Goal: Task Accomplishment & Management: Complete application form

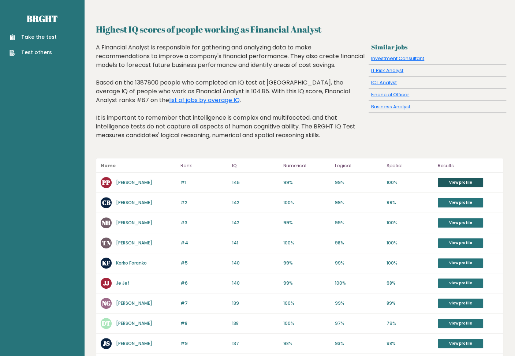
click at [464, 182] on link "View profile" at bounding box center [460, 183] width 45 height 10
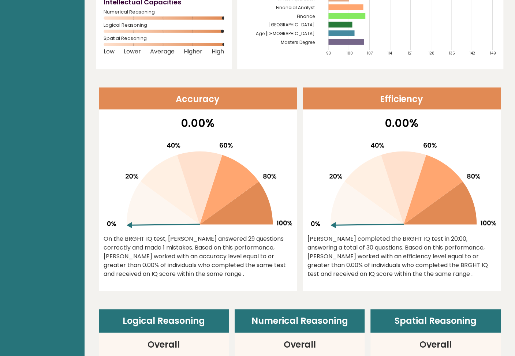
scroll to position [142, 0]
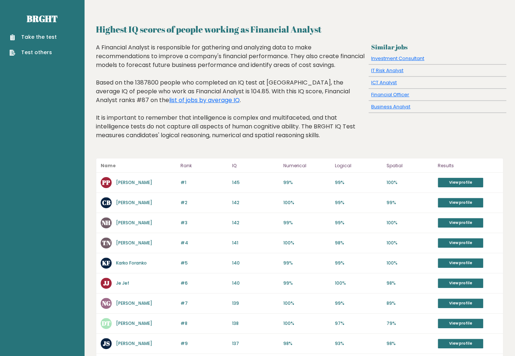
click at [35, 38] on link "Take the test" at bounding box center [33, 37] width 47 height 8
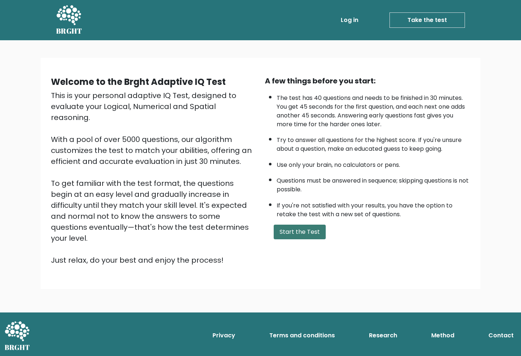
click at [311, 227] on button "Start the Test" at bounding box center [299, 232] width 52 height 15
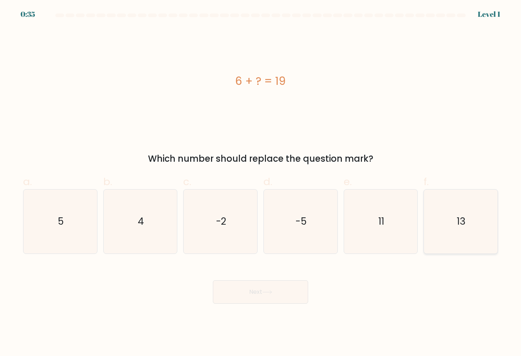
click at [461, 234] on icon "13" at bounding box center [460, 222] width 64 height 64
click at [261, 183] on input "f. 13" at bounding box center [260, 180] width 0 height 5
radio input "true"
click at [282, 287] on button "Next" at bounding box center [260, 291] width 95 height 23
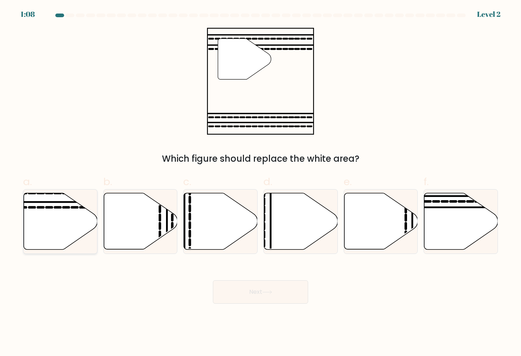
click at [60, 229] on icon at bounding box center [61, 221] width 74 height 56
click at [260, 183] on input "a." at bounding box center [260, 180] width 0 height 5
radio input "true"
click at [290, 291] on button "Next" at bounding box center [260, 291] width 95 height 23
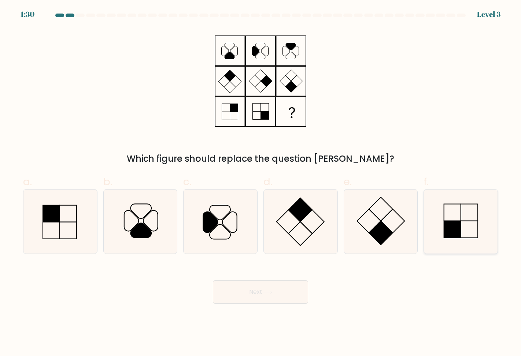
click at [446, 235] on rect at bounding box center [452, 229] width 17 height 17
click at [261, 183] on input "f." at bounding box center [260, 180] width 0 height 5
radio input "true"
click at [290, 297] on button "Next" at bounding box center [260, 291] width 95 height 23
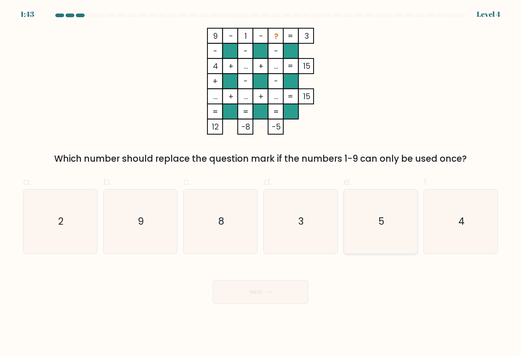
click at [377, 225] on icon "5" at bounding box center [381, 222] width 64 height 64
click at [261, 183] on input "e. 5" at bounding box center [260, 180] width 0 height 5
radio input "true"
click at [280, 291] on button "Next" at bounding box center [260, 291] width 95 height 23
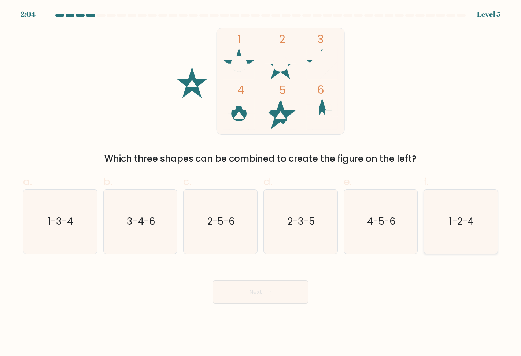
click at [464, 240] on icon "1-2-4" at bounding box center [460, 222] width 64 height 64
click at [261, 183] on input "f. 1-2-4" at bounding box center [260, 180] width 0 height 5
radio input "true"
click at [269, 290] on button "Next" at bounding box center [260, 291] width 95 height 23
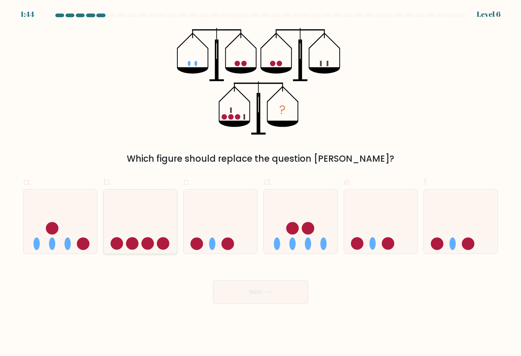
click at [153, 246] on circle at bounding box center [147, 244] width 12 height 12
click at [260, 183] on input "b." at bounding box center [260, 180] width 0 height 5
radio input "true"
click at [297, 285] on button "Next" at bounding box center [260, 291] width 95 height 23
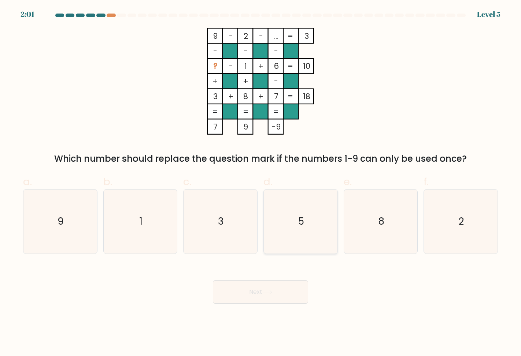
click at [303, 225] on text "5" at bounding box center [301, 221] width 6 height 13
click at [261, 183] on input "d. 5" at bounding box center [260, 180] width 0 height 5
radio input "true"
drag, startPoint x: 280, startPoint y: 296, endPoint x: 316, endPoint y: 211, distance: 91.9
click at [280, 296] on button "Next" at bounding box center [260, 291] width 95 height 23
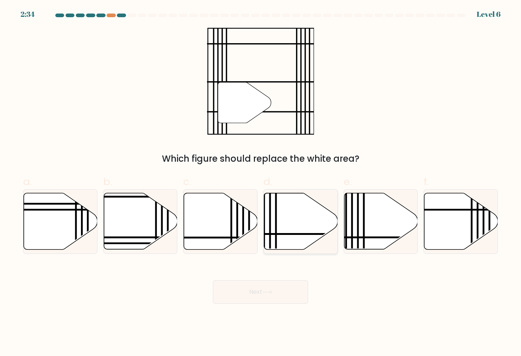
click at [291, 208] on icon at bounding box center [301, 221] width 74 height 56
click at [261, 183] on input "d." at bounding box center [260, 180] width 0 height 5
radio input "true"
click at [281, 293] on button "Next" at bounding box center [260, 291] width 95 height 23
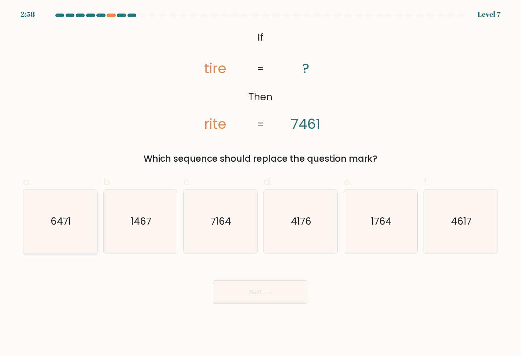
click at [73, 234] on icon "6471" at bounding box center [60, 222] width 64 height 64
click at [260, 183] on input "a. 6471" at bounding box center [260, 180] width 0 height 5
radio input "true"
click at [264, 290] on icon at bounding box center [267, 292] width 10 height 4
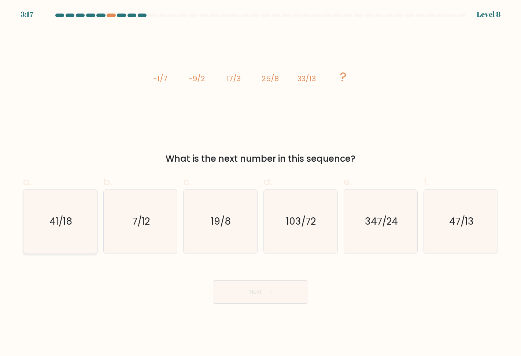
click at [73, 224] on icon "41/18" at bounding box center [60, 222] width 64 height 64
click at [260, 183] on input "a. 41/18" at bounding box center [260, 180] width 0 height 5
radio input "true"
click at [253, 289] on button "Next" at bounding box center [260, 291] width 95 height 23
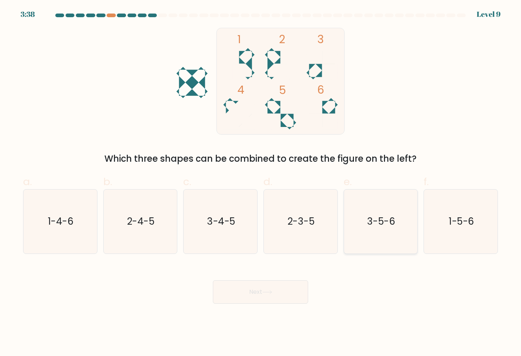
click at [374, 244] on icon "3-5-6" at bounding box center [381, 222] width 64 height 64
click at [261, 183] on input "e. 3-5-6" at bounding box center [260, 180] width 0 height 5
radio input "true"
click at [265, 297] on button "Next" at bounding box center [260, 291] width 95 height 23
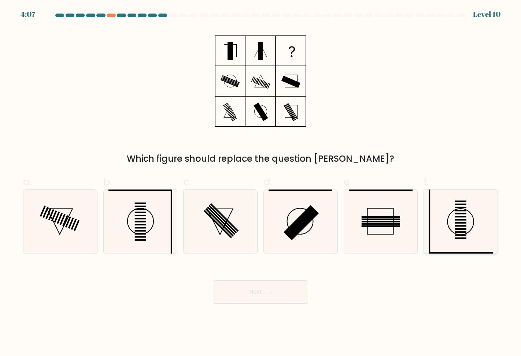
click at [468, 238] on icon at bounding box center [460, 222] width 64 height 64
click at [261, 183] on input "f." at bounding box center [260, 180] width 0 height 5
radio input "true"
click at [282, 290] on button "Next" at bounding box center [260, 291] width 95 height 23
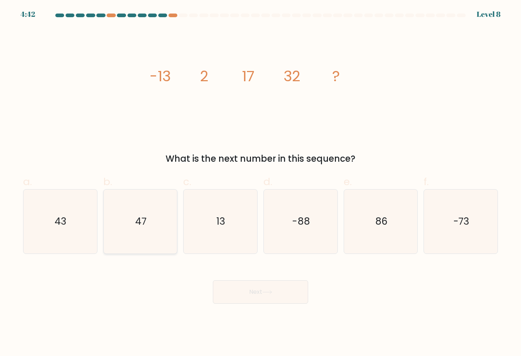
click at [144, 231] on icon "47" at bounding box center [140, 222] width 64 height 64
click at [260, 183] on input "b. 47" at bounding box center [260, 180] width 0 height 5
radio input "true"
click at [253, 288] on button "Next" at bounding box center [260, 291] width 95 height 23
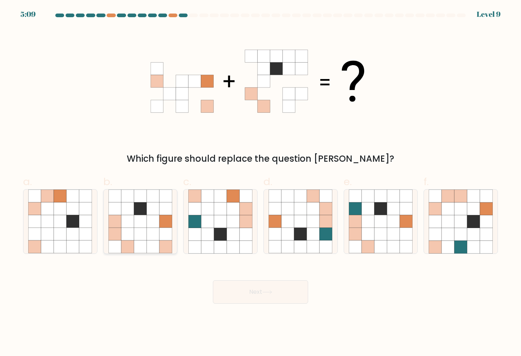
click at [118, 226] on icon at bounding box center [114, 221] width 13 height 13
click at [260, 183] on input "b." at bounding box center [260, 180] width 0 height 5
radio input "true"
click at [263, 287] on button "Next" at bounding box center [260, 291] width 95 height 23
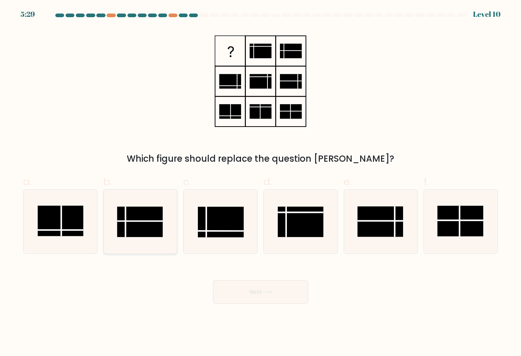
click at [129, 220] on rect at bounding box center [140, 222] width 46 height 30
click at [260, 183] on input "b." at bounding box center [260, 180] width 0 height 5
radio input "true"
click at [272, 287] on button "Next" at bounding box center [260, 291] width 95 height 23
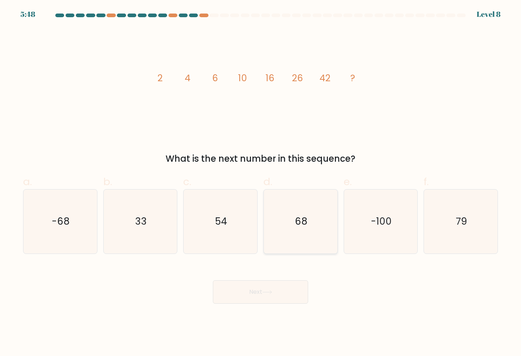
click at [287, 238] on icon "68" at bounding box center [300, 222] width 64 height 64
click at [261, 183] on input "d. 68" at bounding box center [260, 180] width 0 height 5
radio input "true"
click at [278, 284] on button "Next" at bounding box center [260, 291] width 95 height 23
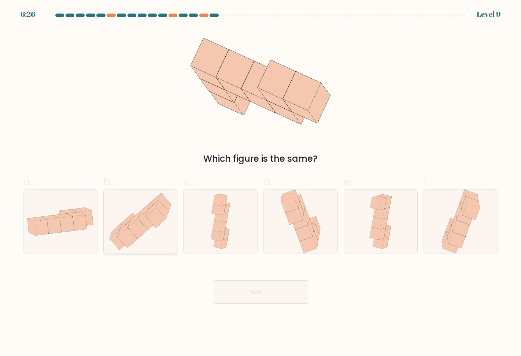
click at [149, 228] on icon at bounding box center [148, 220] width 20 height 20
click at [260, 183] on input "b." at bounding box center [260, 180] width 0 height 5
radio input "true"
click at [276, 291] on button "Next" at bounding box center [260, 291] width 95 height 23
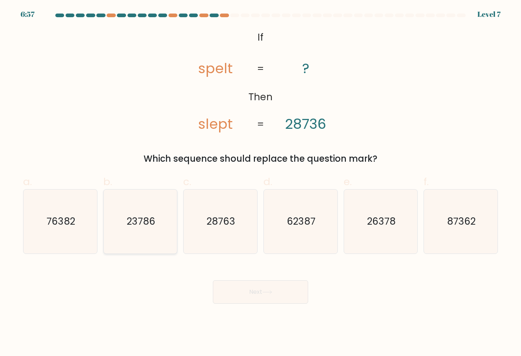
click at [149, 230] on icon "23786" at bounding box center [140, 222] width 64 height 64
click at [260, 183] on input "b. 23786" at bounding box center [260, 180] width 0 height 5
radio input "true"
click at [256, 291] on button "Next" at bounding box center [260, 291] width 95 height 23
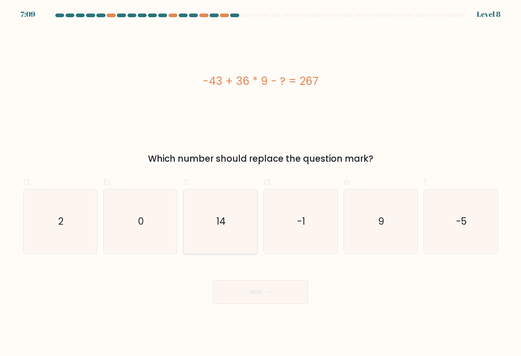
click at [238, 225] on icon "14" at bounding box center [220, 222] width 64 height 64
click at [260, 183] on input "c. 14" at bounding box center [260, 180] width 0 height 5
radio input "true"
click at [269, 294] on icon at bounding box center [267, 292] width 10 height 4
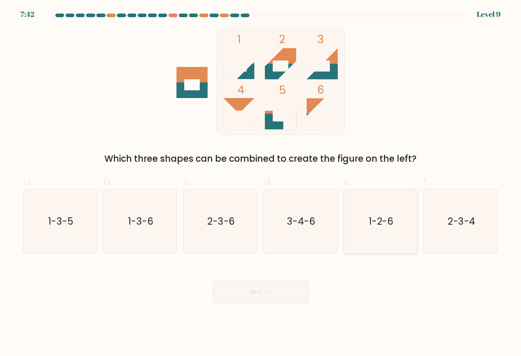
click at [395, 232] on icon "1-2-6" at bounding box center [381, 222] width 64 height 64
click at [261, 183] on input "e. 1-2-6" at bounding box center [260, 180] width 0 height 5
radio input "true"
drag, startPoint x: 292, startPoint y: 289, endPoint x: 293, endPoint y: 285, distance: 4.2
click at [291, 289] on button "Next" at bounding box center [260, 291] width 95 height 23
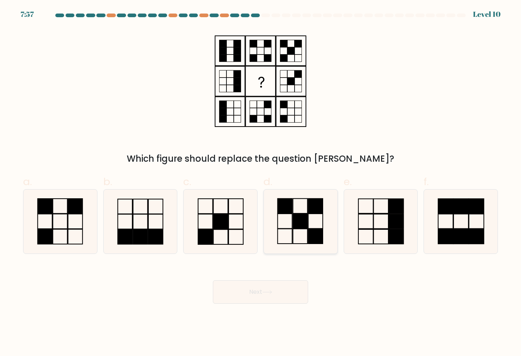
click at [294, 216] on rect at bounding box center [300, 221] width 15 height 15
click at [261, 183] on input "d." at bounding box center [260, 180] width 0 height 5
radio input "true"
click at [281, 293] on button "Next" at bounding box center [260, 291] width 95 height 23
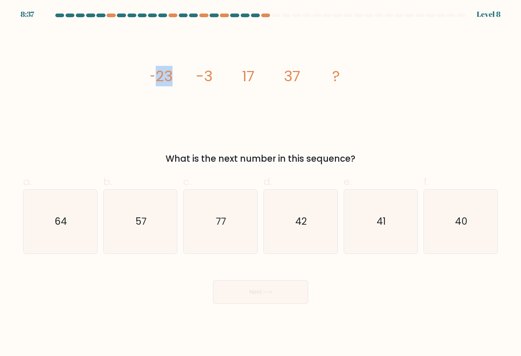
drag, startPoint x: 156, startPoint y: 79, endPoint x: 181, endPoint y: 85, distance: 25.6
click at [179, 80] on icon "image/svg+xml -23 -3 17 37 ?" at bounding box center [260, 81] width 220 height 107
click at [181, 86] on icon "image/svg+xml -23 -3 17 37 ?" at bounding box center [260, 81] width 220 height 107
click at [152, 226] on icon "57" at bounding box center [140, 222] width 64 height 64
click at [260, 183] on input "b. 57" at bounding box center [260, 180] width 0 height 5
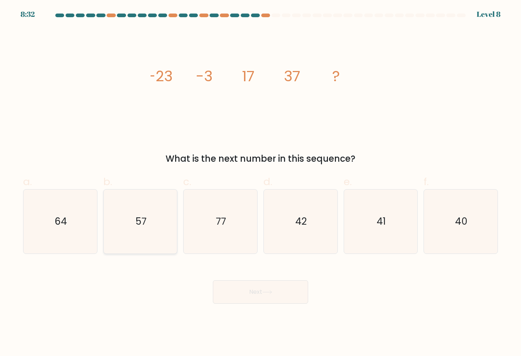
radio input "true"
click at [251, 290] on button "Next" at bounding box center [260, 291] width 95 height 23
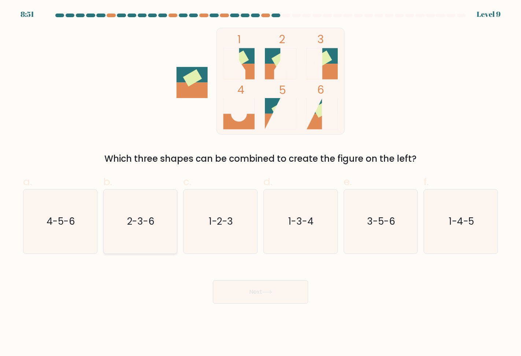
click at [153, 246] on icon "2-3-6" at bounding box center [140, 222] width 64 height 64
click at [260, 183] on input "b. 2-3-6" at bounding box center [260, 180] width 0 height 5
radio input "true"
click at [265, 296] on button "Next" at bounding box center [260, 291] width 95 height 23
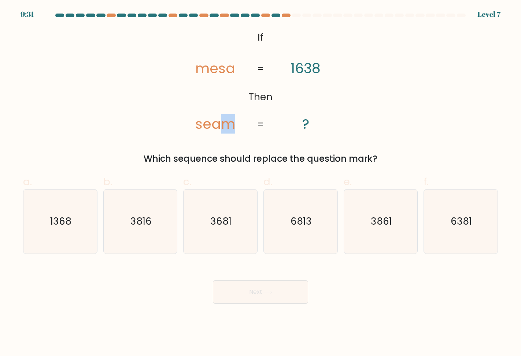
drag, startPoint x: 225, startPoint y: 126, endPoint x: 236, endPoint y: 125, distance: 11.0
click at [236, 125] on icon "@import url('https://fonts.googleapis.com/css?family=Abril+Fatface:400,100,100i…" at bounding box center [261, 81] width 174 height 107
drag, startPoint x: 205, startPoint y: 123, endPoint x: 210, endPoint y: 125, distance: 5.4
click at [210, 125] on tspan "seam" at bounding box center [215, 123] width 40 height 19
drag, startPoint x: 212, startPoint y: 72, endPoint x: 216, endPoint y: 74, distance: 4.1
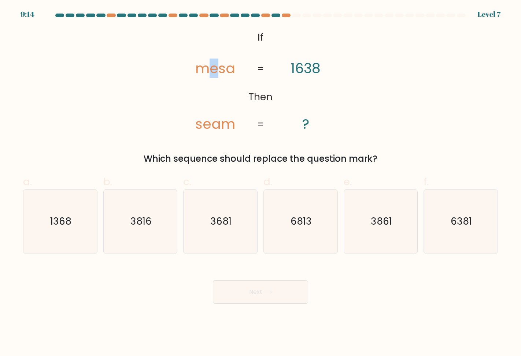
click at [216, 74] on tspan "mesa" at bounding box center [215, 68] width 40 height 19
click at [223, 90] on icon "@import url('https://fonts.googleapis.com/css?family=Abril+Fatface:400,100,100i…" at bounding box center [261, 81] width 174 height 107
drag, startPoint x: 223, startPoint y: 217, endPoint x: 264, endPoint y: 273, distance: 69.3
click at [223, 217] on text "3681" at bounding box center [220, 221] width 21 height 13
click at [260, 183] on input "c. 3681" at bounding box center [260, 180] width 0 height 5
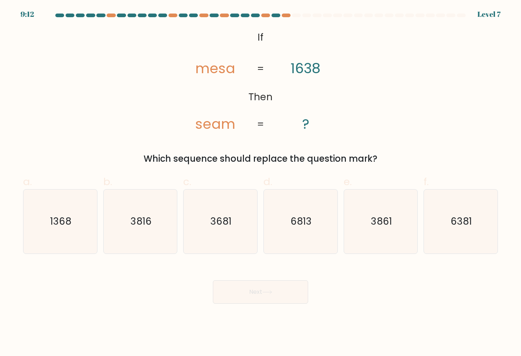
radio input "true"
drag, startPoint x: 280, startPoint y: 284, endPoint x: 291, endPoint y: 263, distance: 23.2
click at [280, 284] on button "Next" at bounding box center [260, 291] width 95 height 23
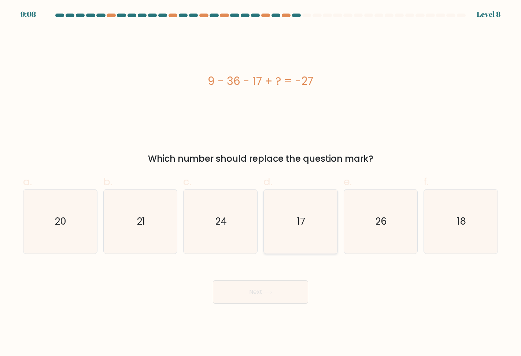
click at [302, 210] on icon "17" at bounding box center [300, 222] width 64 height 64
click at [261, 183] on input "d. 17" at bounding box center [260, 180] width 0 height 5
radio input "true"
click at [271, 288] on button "Next" at bounding box center [260, 291] width 95 height 23
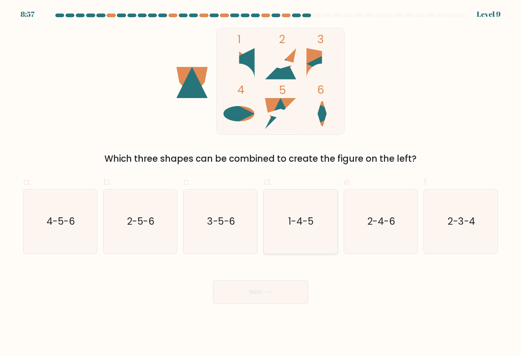
click at [294, 228] on icon "1-4-5" at bounding box center [300, 222] width 64 height 64
click at [261, 183] on input "d. 1-4-5" at bounding box center [260, 180] width 0 height 5
radio input "true"
click at [290, 286] on button "Next" at bounding box center [260, 291] width 95 height 23
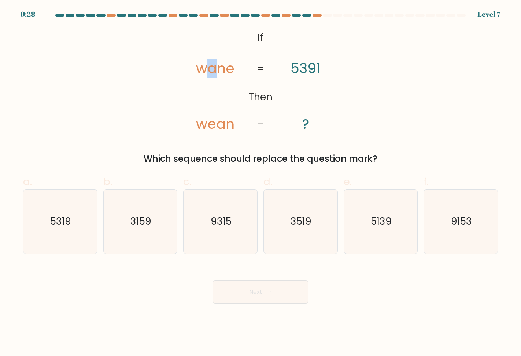
drag, startPoint x: 209, startPoint y: 71, endPoint x: 215, endPoint y: 72, distance: 5.9
click at [215, 72] on tspan "wane" at bounding box center [215, 68] width 38 height 19
drag, startPoint x: 219, startPoint y: 126, endPoint x: 224, endPoint y: 127, distance: 5.6
click at [224, 127] on tspan "wean" at bounding box center [215, 123] width 38 height 19
click at [372, 215] on text "5139" at bounding box center [380, 221] width 21 height 13
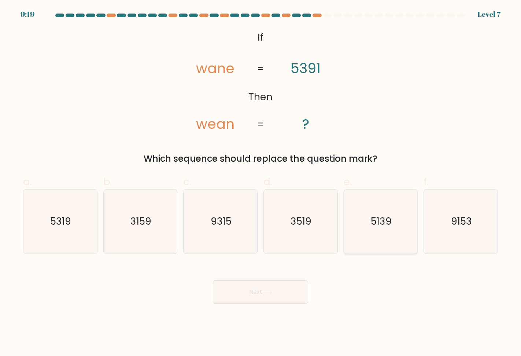
click at [261, 183] on input "e. 5139" at bounding box center [260, 180] width 0 height 5
radio input "true"
click at [289, 292] on button "Next" at bounding box center [260, 291] width 95 height 23
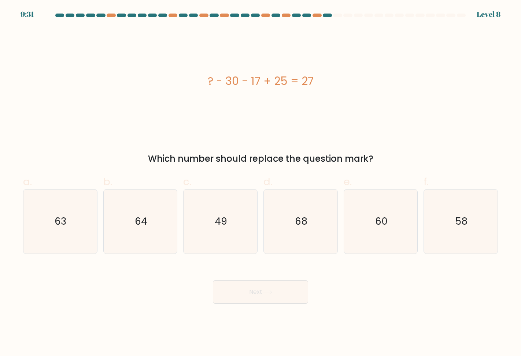
drag, startPoint x: 371, startPoint y: 10, endPoint x: 406, endPoint y: 57, distance: 58.9
click at [381, 11] on div "9:31 Level 8" at bounding box center [260, 10] width 521 height 20
click at [215, 231] on icon "49" at bounding box center [220, 222] width 64 height 64
click at [260, 183] on input "c. 49" at bounding box center [260, 180] width 0 height 5
radio input "true"
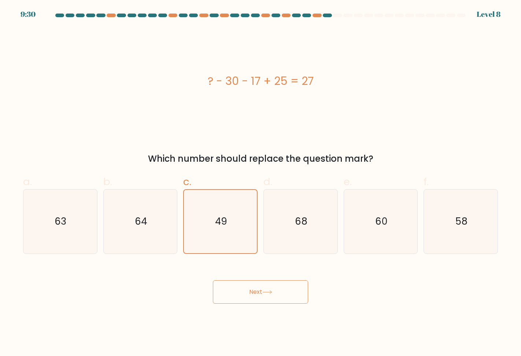
click at [256, 280] on button "Next" at bounding box center [260, 291] width 95 height 23
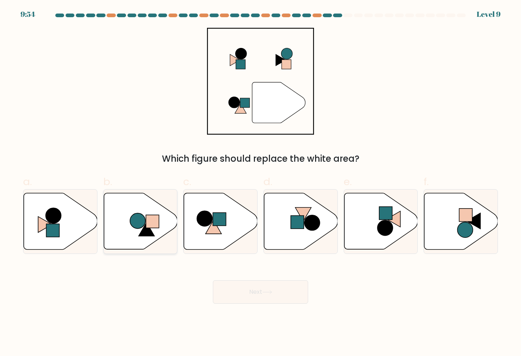
click at [146, 235] on icon at bounding box center [146, 230] width 16 height 14
click at [260, 183] on input "b." at bounding box center [260, 180] width 0 height 5
radio input "true"
click at [261, 287] on button "Next" at bounding box center [260, 291] width 95 height 23
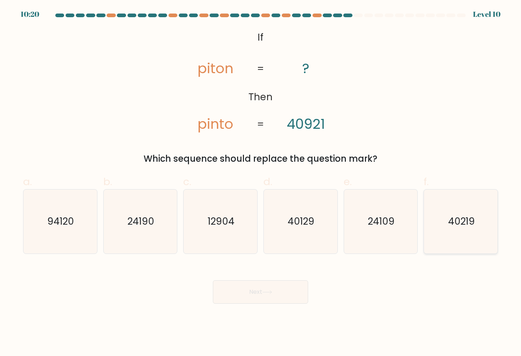
click at [436, 223] on icon "40219" at bounding box center [460, 222] width 64 height 64
click at [261, 183] on input "f. 40219" at bounding box center [260, 180] width 0 height 5
radio input "true"
click at [283, 295] on button "Next" at bounding box center [260, 291] width 95 height 23
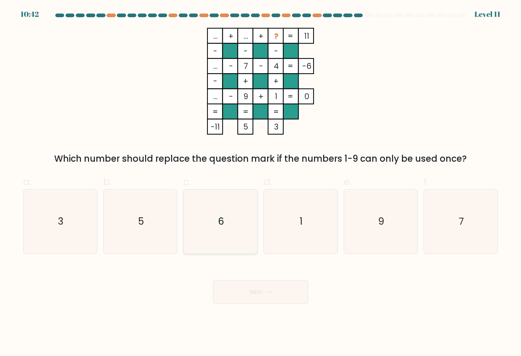
click at [244, 203] on icon "6" at bounding box center [220, 222] width 64 height 64
click at [260, 183] on input "c. 6" at bounding box center [260, 180] width 0 height 5
radio input "true"
click at [267, 300] on button "Next" at bounding box center [260, 291] width 95 height 23
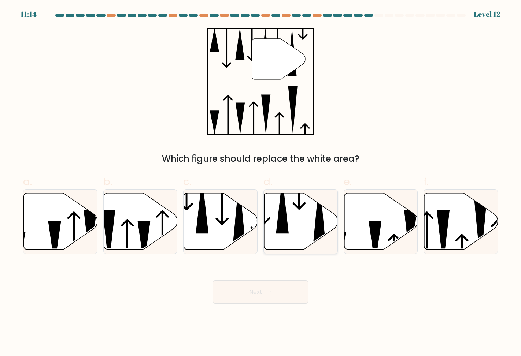
click at [304, 214] on icon at bounding box center [301, 221] width 74 height 56
click at [261, 183] on input "d." at bounding box center [260, 180] width 0 height 5
radio input "true"
click at [293, 295] on button "Next" at bounding box center [260, 291] width 95 height 23
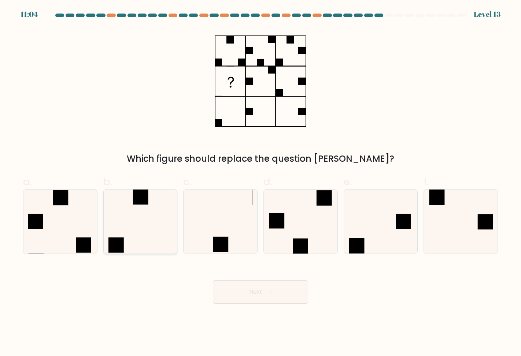
click at [150, 238] on icon at bounding box center [140, 222] width 64 height 64
click at [260, 183] on input "b." at bounding box center [260, 180] width 0 height 5
radio input "true"
click at [289, 297] on button "Next" at bounding box center [260, 291] width 95 height 23
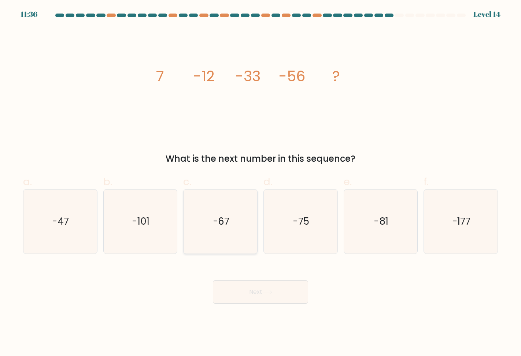
click at [211, 211] on icon "-67" at bounding box center [220, 222] width 64 height 64
click at [260, 183] on input "c. -67" at bounding box center [260, 180] width 0 height 5
radio input "true"
click at [252, 286] on button "Next" at bounding box center [260, 291] width 95 height 23
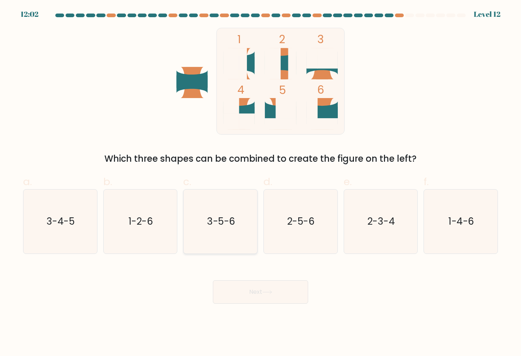
drag, startPoint x: 233, startPoint y: 221, endPoint x: 235, endPoint y: 224, distance: 4.1
click at [233, 221] on text "3-5-6" at bounding box center [221, 221] width 28 height 13
click at [260, 183] on input "c. 3-5-6" at bounding box center [260, 180] width 0 height 5
radio input "true"
click at [283, 292] on button "Next" at bounding box center [260, 291] width 95 height 23
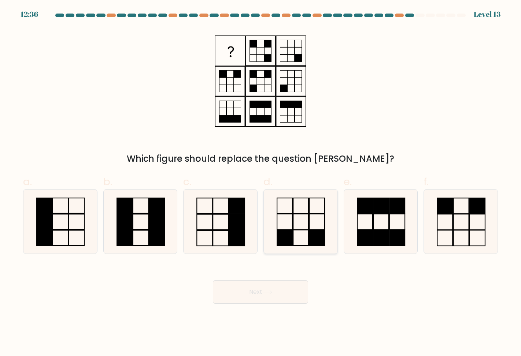
click at [302, 225] on icon at bounding box center [300, 222] width 64 height 64
click at [261, 183] on input "d." at bounding box center [260, 180] width 0 height 5
radio input "true"
click at [277, 287] on button "Next" at bounding box center [260, 291] width 95 height 23
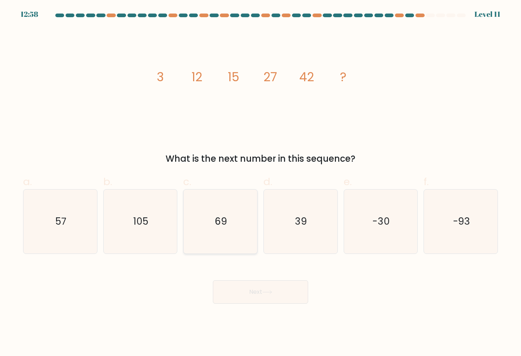
click at [216, 219] on text "69" at bounding box center [221, 221] width 12 height 13
click at [260, 183] on input "c. 69" at bounding box center [260, 180] width 0 height 5
radio input "true"
click at [273, 283] on button "Next" at bounding box center [260, 291] width 95 height 23
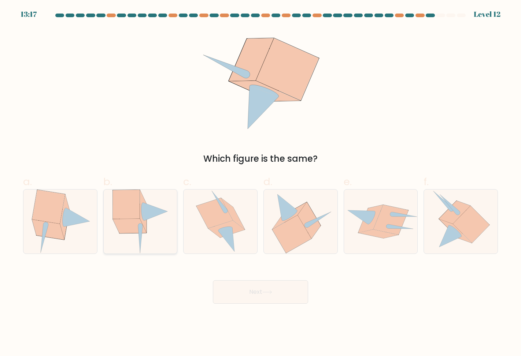
click at [145, 206] on icon at bounding box center [155, 212] width 25 height 18
click at [260, 183] on input "b." at bounding box center [260, 180] width 0 height 5
radio input "true"
click at [283, 291] on button "Next" at bounding box center [260, 291] width 95 height 23
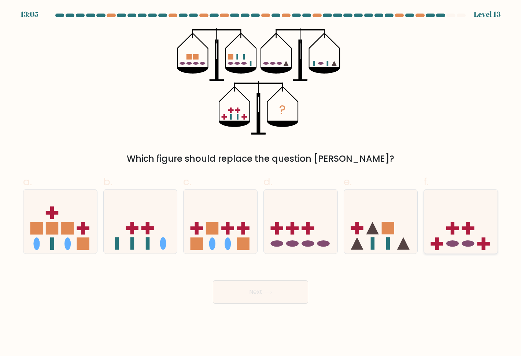
click at [472, 236] on icon at bounding box center [461, 221] width 74 height 61
click at [261, 183] on input "f." at bounding box center [260, 180] width 0 height 5
radio input "true"
click at [294, 288] on button "Next" at bounding box center [260, 291] width 95 height 23
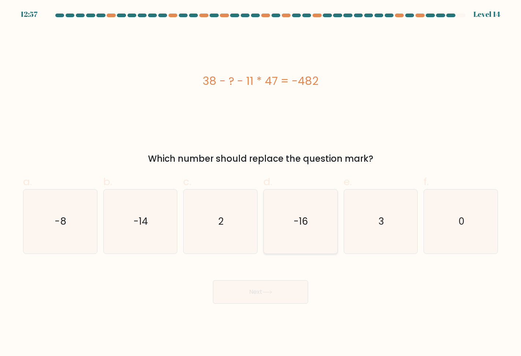
drag, startPoint x: 258, startPoint y: 214, endPoint x: 283, endPoint y: 222, distance: 26.2
click at [259, 214] on div "c. 2" at bounding box center [220, 214] width 80 height 80
click at [299, 229] on icon "-16" at bounding box center [300, 222] width 64 height 64
click at [261, 183] on input "d. -16" at bounding box center [260, 180] width 0 height 5
radio input "true"
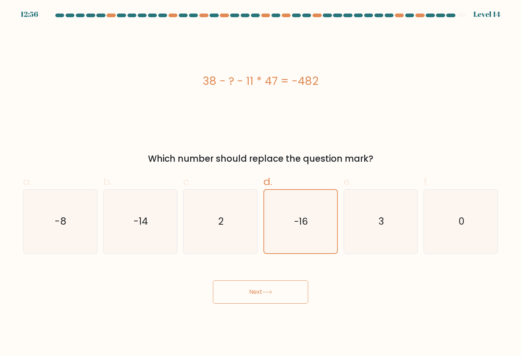
click at [285, 286] on button "Next" at bounding box center [260, 291] width 95 height 23
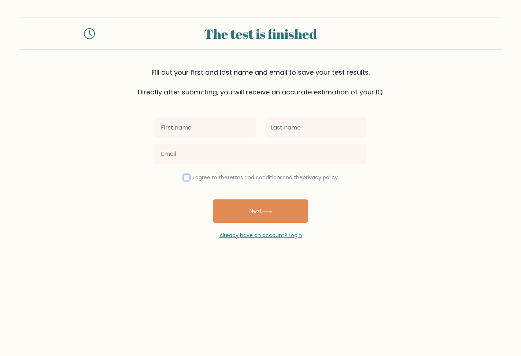
click at [186, 176] on input "checkbox" at bounding box center [186, 178] width 6 height 6
checkbox input "true"
click at [175, 201] on div "I agree to the terms and conditions and the privacy policy Next Already have an…" at bounding box center [260, 168] width 220 height 142
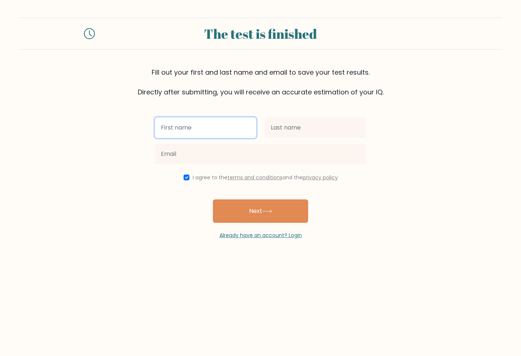
click at [213, 124] on input "text" at bounding box center [205, 128] width 101 height 21
click at [184, 128] on input "Evan" at bounding box center [205, 128] width 101 height 21
type input "E"
type input "e"
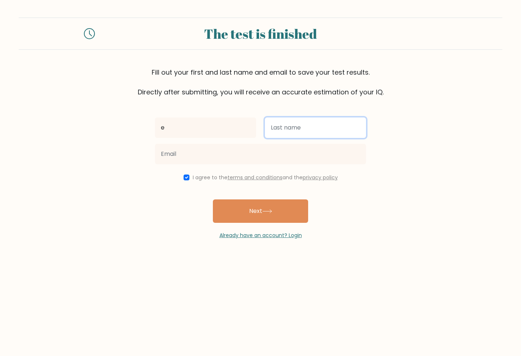
click at [301, 134] on input "text" at bounding box center [315, 128] width 101 height 21
type input "e"
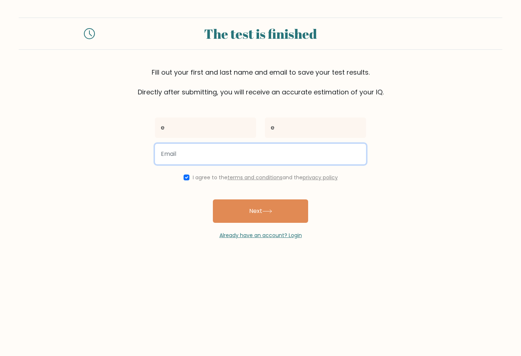
click at [225, 153] on input "email" at bounding box center [260, 154] width 211 height 21
type input "e01243841@gmail.com"
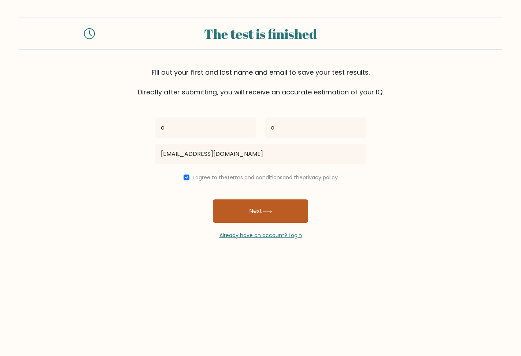
click at [286, 215] on button "Next" at bounding box center [260, 211] width 95 height 23
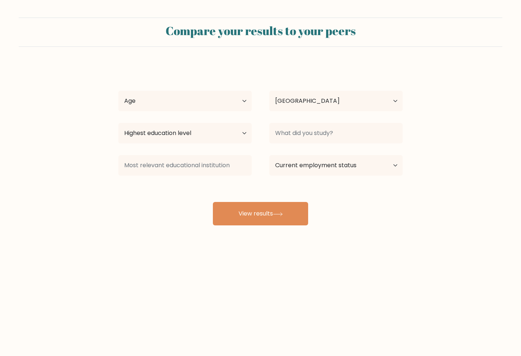
select select "US"
click at [214, 106] on select "Age Under [DEMOGRAPHIC_DATA] [DEMOGRAPHIC_DATA] [DEMOGRAPHIC_DATA] [DEMOGRAPHIC…" at bounding box center [184, 101] width 133 height 21
select select "18_24"
click at [118, 91] on select "Age Under [DEMOGRAPHIC_DATA] [DEMOGRAPHIC_DATA] [DEMOGRAPHIC_DATA] [DEMOGRAPHIC…" at bounding box center [184, 101] width 133 height 21
click at [323, 101] on select "Country [GEOGRAPHIC_DATA] [GEOGRAPHIC_DATA] [GEOGRAPHIC_DATA] [US_STATE] [GEOGR…" at bounding box center [335, 101] width 133 height 21
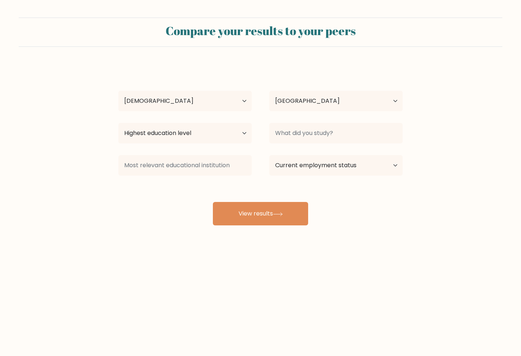
click at [272, 78] on div "e e Age Under [DEMOGRAPHIC_DATA] [DEMOGRAPHIC_DATA] [DEMOGRAPHIC_DATA] [DEMOGRA…" at bounding box center [260, 144] width 293 height 161
click at [214, 131] on select "Highest education level No schooling Primary Lower Secondary Upper Secondary Oc…" at bounding box center [184, 133] width 133 height 21
select select "no_schooling"
click at [118, 123] on select "Highest education level No schooling Primary Lower Secondary Upper Secondary Oc…" at bounding box center [184, 133] width 133 height 21
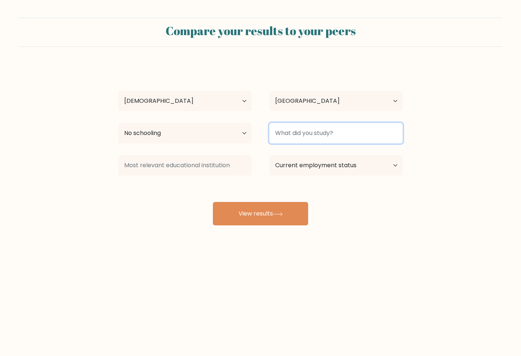
click at [343, 134] on input at bounding box center [335, 133] width 133 height 21
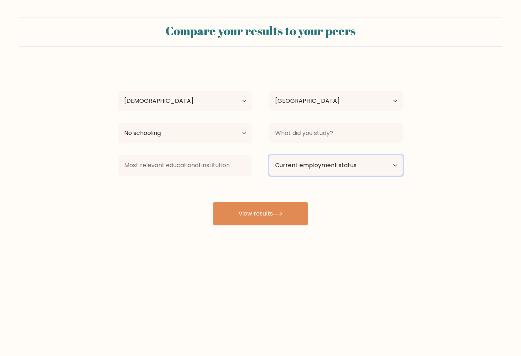
click at [357, 165] on select "Current employment status Employed Student Retired Other / prefer not to answer" at bounding box center [335, 165] width 133 height 21
select select "other"
click at [269, 155] on select "Current employment status Employed Student Retired Other / prefer not to answer" at bounding box center [335, 165] width 133 height 21
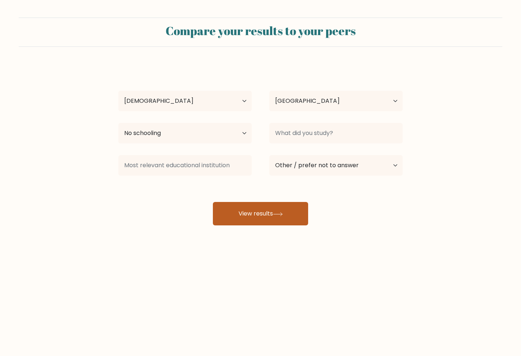
drag, startPoint x: 276, startPoint y: 210, endPoint x: 283, endPoint y: 206, distance: 7.2
click at [277, 210] on button "View results" at bounding box center [260, 213] width 95 height 23
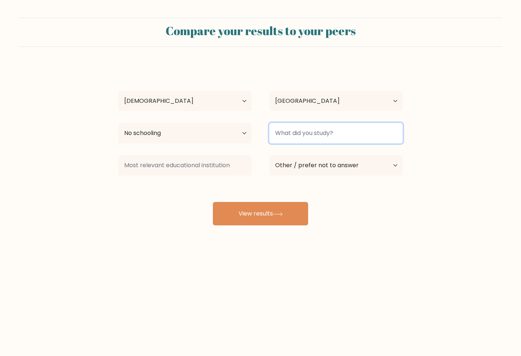
click at [349, 139] on input at bounding box center [335, 133] width 133 height 21
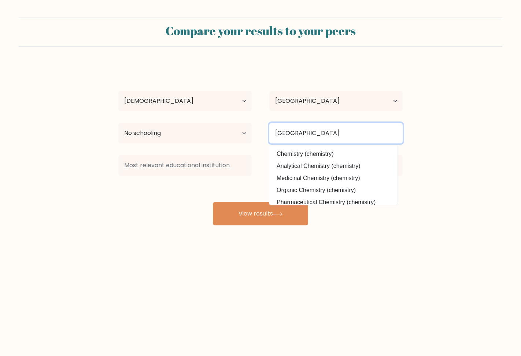
type input "China"
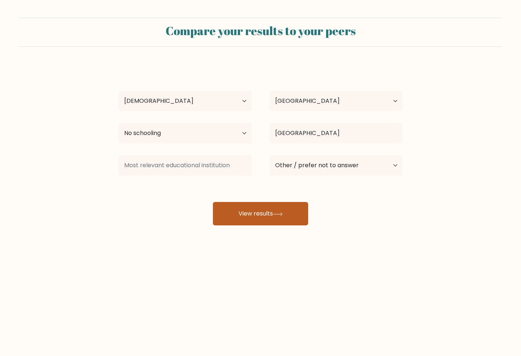
click at [272, 208] on button "View results" at bounding box center [260, 213] width 95 height 23
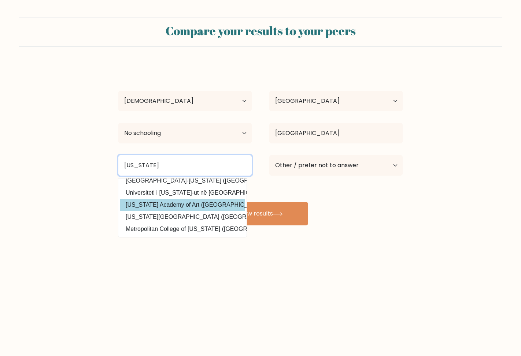
scroll to position [71, 0]
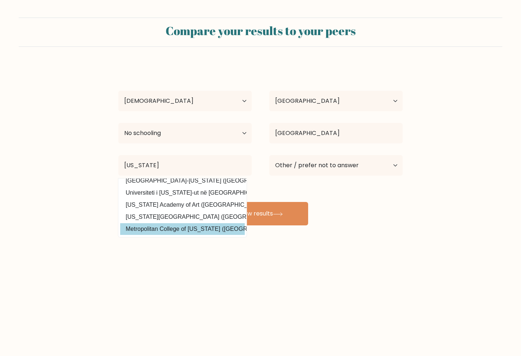
click at [146, 223] on option "Metropolitan College of New York (United States)" at bounding box center [182, 229] width 124 height 12
type input "[GEOGRAPHIC_DATA][US_STATE]"
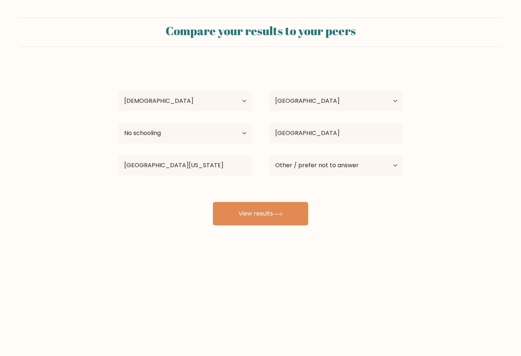
drag, startPoint x: 247, startPoint y: 219, endPoint x: 294, endPoint y: 191, distance: 55.5
click at [247, 219] on button "View results" at bounding box center [260, 213] width 95 height 23
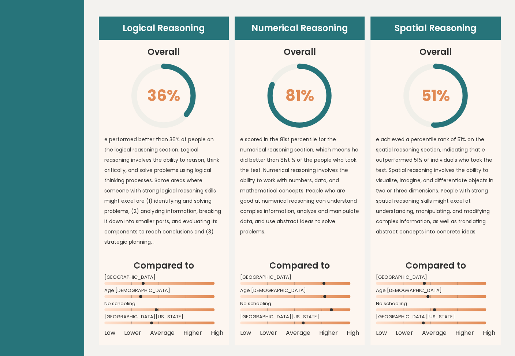
scroll to position [490, 0]
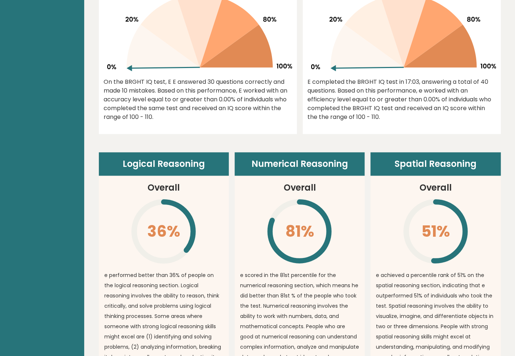
drag, startPoint x: 324, startPoint y: 204, endPoint x: 311, endPoint y: 191, distance: 18.4
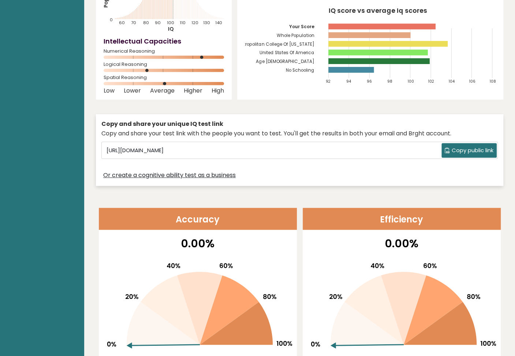
scroll to position [0, 0]
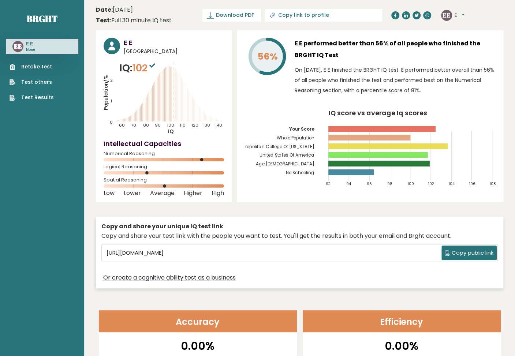
click at [37, 66] on link "Retake test" at bounding box center [32, 67] width 44 height 8
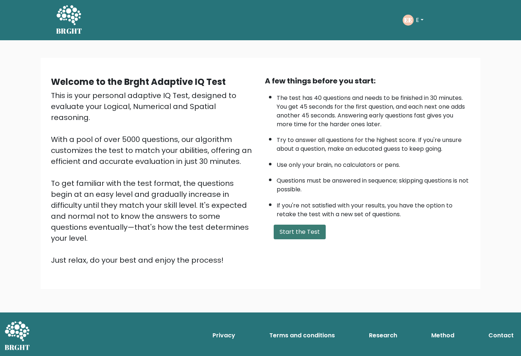
click at [309, 231] on button "Start the Test" at bounding box center [299, 232] width 52 height 15
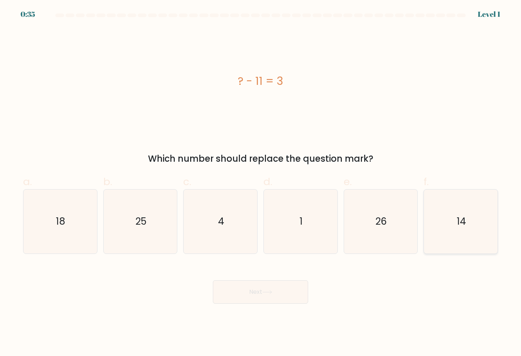
click at [469, 233] on icon "14" at bounding box center [460, 222] width 64 height 64
click at [261, 183] on input "f. 14" at bounding box center [260, 180] width 0 height 5
radio input "true"
click at [303, 288] on button "Next" at bounding box center [260, 291] width 95 height 23
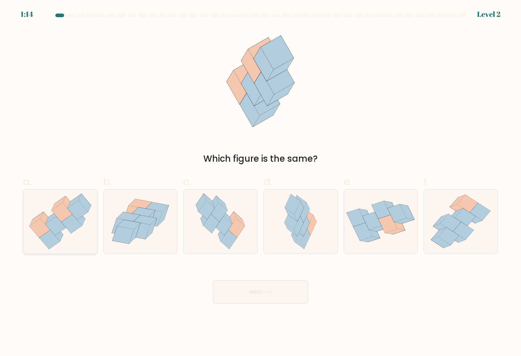
click at [40, 225] on icon at bounding box center [39, 228] width 21 height 19
click at [260, 183] on input "a." at bounding box center [260, 180] width 0 height 5
radio input "true"
click at [267, 297] on button "Next" at bounding box center [260, 291] width 95 height 23
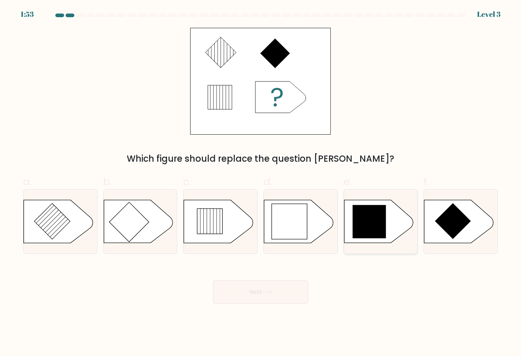
click at [380, 226] on icon at bounding box center [368, 221] width 33 height 33
click at [261, 183] on input "e." at bounding box center [260, 180] width 0 height 5
radio input "true"
drag, startPoint x: 298, startPoint y: 287, endPoint x: 299, endPoint y: 282, distance: 5.7
click at [298, 287] on button "Next" at bounding box center [260, 291] width 95 height 23
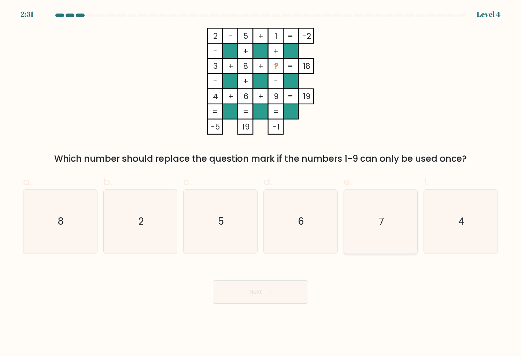
click at [391, 212] on icon "7" at bounding box center [381, 222] width 64 height 64
click at [261, 183] on input "e. 7" at bounding box center [260, 180] width 0 height 5
radio input "true"
click at [288, 293] on button "Next" at bounding box center [260, 291] width 95 height 23
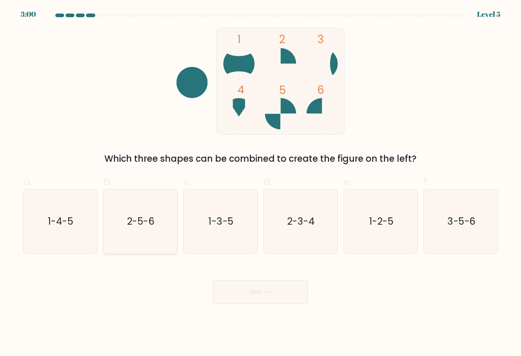
drag, startPoint x: 130, startPoint y: 228, endPoint x: 139, endPoint y: 232, distance: 10.3
click at [131, 228] on text "2-5-6" at bounding box center [140, 221] width 27 height 13
click at [260, 183] on input "b. 2-5-6" at bounding box center [260, 180] width 0 height 5
radio input "true"
drag, startPoint x: 268, startPoint y: 298, endPoint x: 268, endPoint y: 292, distance: 5.9
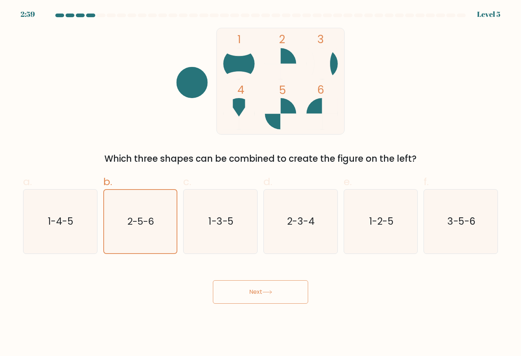
click at [268, 298] on button "Next" at bounding box center [260, 291] width 95 height 23
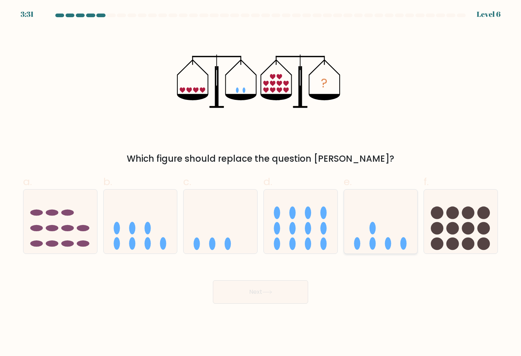
click at [366, 246] on icon at bounding box center [381, 221] width 74 height 61
click at [261, 183] on input "e." at bounding box center [260, 180] width 0 height 5
radio input "true"
click at [285, 293] on button "Next" at bounding box center [260, 291] width 95 height 23
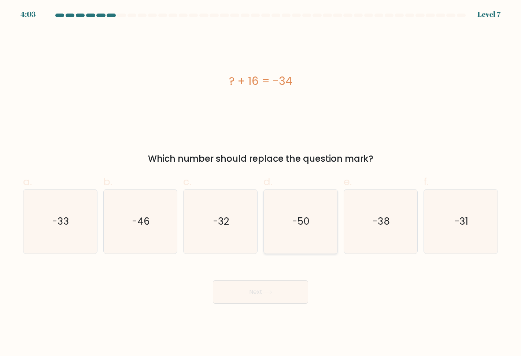
click at [300, 222] on text "-50" at bounding box center [301, 221] width 17 height 13
click at [261, 183] on input "d. -50" at bounding box center [260, 180] width 0 height 5
radio input "true"
drag, startPoint x: 286, startPoint y: 291, endPoint x: 406, endPoint y: 235, distance: 132.8
click at [286, 291] on button "Next" at bounding box center [260, 291] width 95 height 23
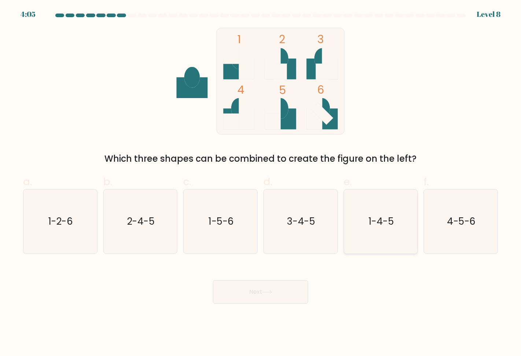
click at [368, 234] on icon "1-4-5" at bounding box center [381, 222] width 64 height 64
click at [261, 183] on input "e. 1-4-5" at bounding box center [260, 180] width 0 height 5
radio input "true"
click at [280, 283] on button "Next" at bounding box center [260, 291] width 95 height 23
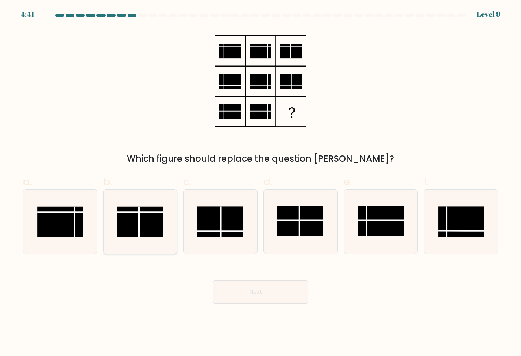
click at [144, 230] on rect at bounding box center [140, 222] width 46 height 30
click at [260, 183] on input "b." at bounding box center [260, 180] width 0 height 5
radio input "true"
click at [305, 236] on rect at bounding box center [300, 221] width 46 height 30
click at [261, 183] on input "d." at bounding box center [260, 180] width 0 height 5
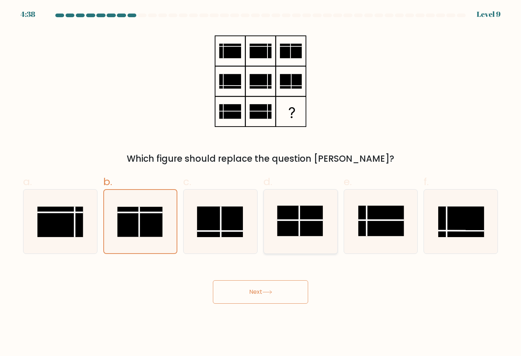
radio input "true"
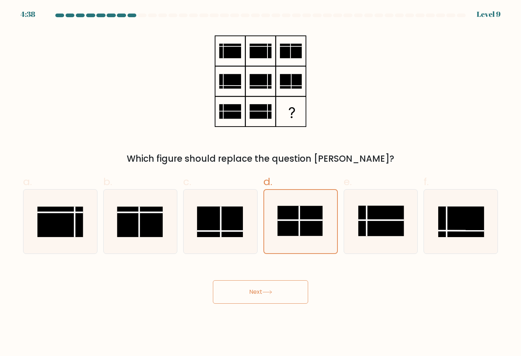
click at [288, 287] on button "Next" at bounding box center [260, 291] width 95 height 23
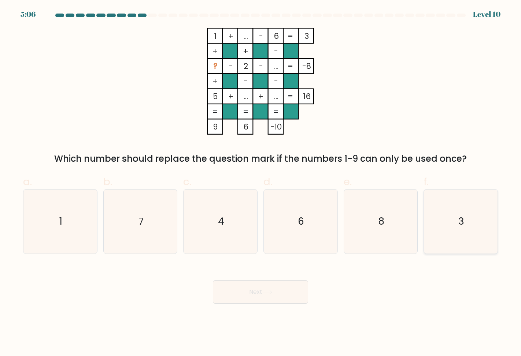
click at [447, 234] on icon "3" at bounding box center [460, 222] width 64 height 64
click at [261, 183] on input "f. 3" at bounding box center [260, 180] width 0 height 5
radio input "true"
click at [284, 290] on button "Next" at bounding box center [260, 291] width 95 height 23
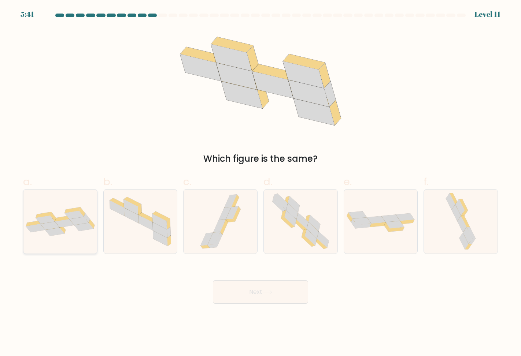
click at [67, 228] on icon at bounding box center [60, 221] width 74 height 29
click at [260, 183] on input "a." at bounding box center [260, 180] width 0 height 5
radio input "true"
click at [271, 295] on button "Next" at bounding box center [260, 291] width 95 height 23
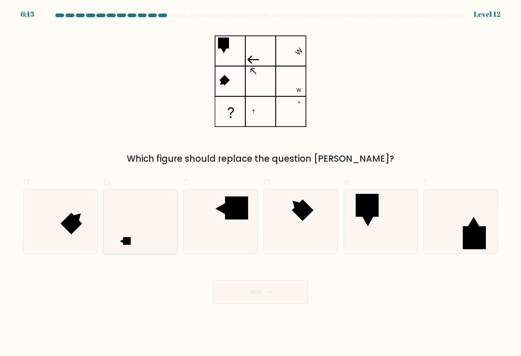
click at [146, 234] on icon at bounding box center [140, 222] width 64 height 64
click at [260, 183] on input "b." at bounding box center [260, 180] width 0 height 5
radio input "true"
click at [255, 295] on button "Next" at bounding box center [260, 291] width 95 height 23
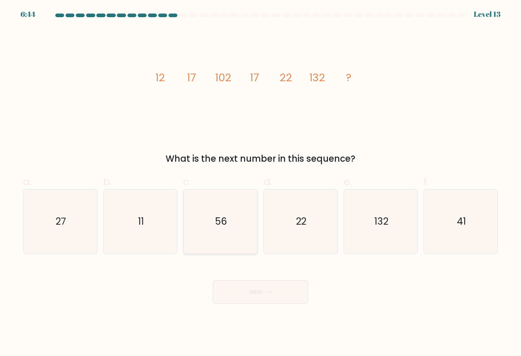
drag, startPoint x: 152, startPoint y: 219, endPoint x: 204, endPoint y: 252, distance: 61.9
click at [152, 219] on icon "11" at bounding box center [140, 222] width 64 height 64
click at [260, 183] on input "b. 11" at bounding box center [260, 180] width 0 height 5
radio input "true"
click at [76, 223] on icon "27" at bounding box center [60, 222] width 64 height 64
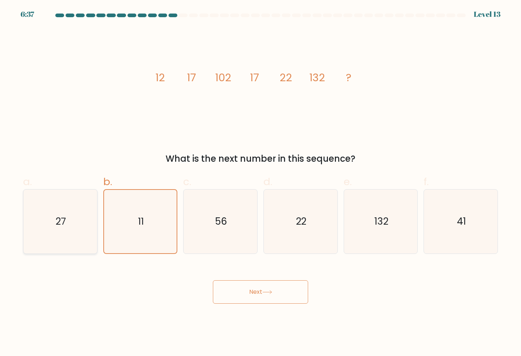
click at [260, 183] on input "a. 27" at bounding box center [260, 180] width 0 height 5
radio input "true"
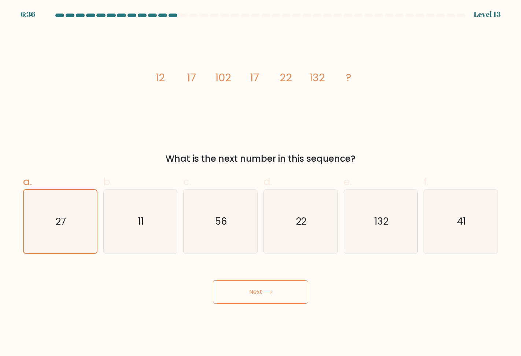
click at [233, 293] on button "Next" at bounding box center [260, 291] width 95 height 23
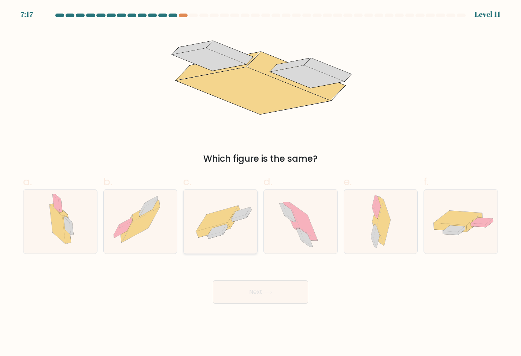
click at [224, 244] on icon at bounding box center [220, 221] width 74 height 51
click at [260, 183] on input "c." at bounding box center [260, 180] width 0 height 5
radio input "true"
click at [279, 294] on button "Next" at bounding box center [260, 291] width 95 height 23
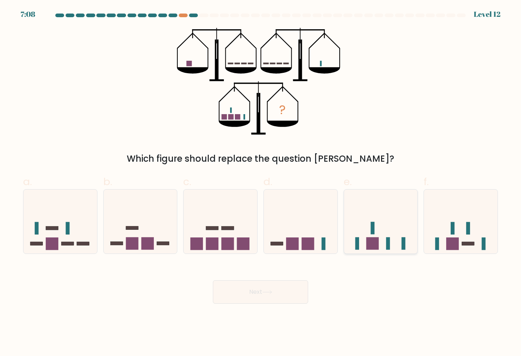
click at [380, 224] on icon at bounding box center [381, 221] width 74 height 61
click at [261, 183] on input "e." at bounding box center [260, 180] width 0 height 5
radio input "true"
click at [291, 299] on button "Next" at bounding box center [260, 291] width 95 height 23
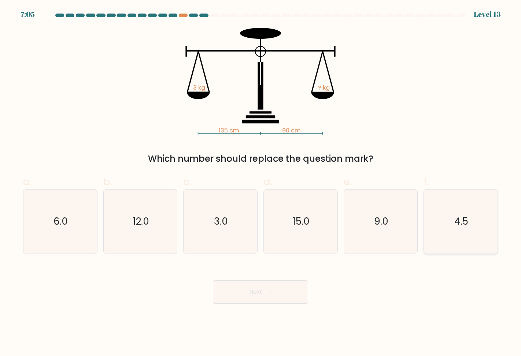
click at [462, 198] on icon "4.5" at bounding box center [460, 222] width 64 height 64
click at [261, 183] on input "f. 4.5" at bounding box center [260, 180] width 0 height 5
radio input "true"
drag, startPoint x: 283, startPoint y: 288, endPoint x: 338, endPoint y: 126, distance: 171.3
click at [283, 288] on button "Next" at bounding box center [260, 291] width 95 height 23
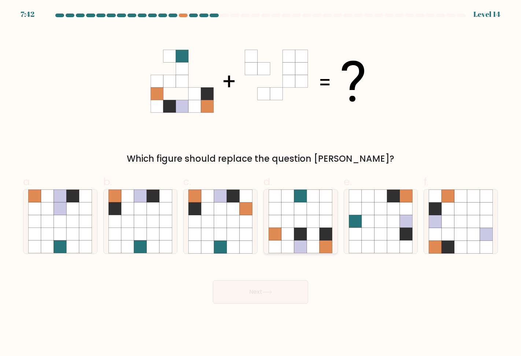
click at [286, 201] on icon at bounding box center [287, 196] width 13 height 13
click at [261, 183] on input "d." at bounding box center [260, 180] width 0 height 5
radio input "true"
click at [277, 291] on button "Next" at bounding box center [260, 291] width 95 height 23
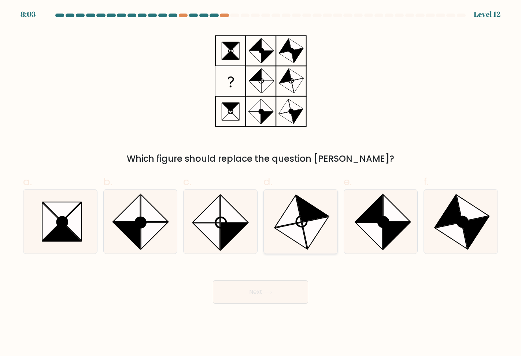
click at [297, 235] on icon at bounding box center [291, 236] width 32 height 26
click at [261, 183] on input "d." at bounding box center [260, 180] width 0 height 5
radio input "true"
click at [291, 289] on button "Next" at bounding box center [260, 291] width 95 height 23
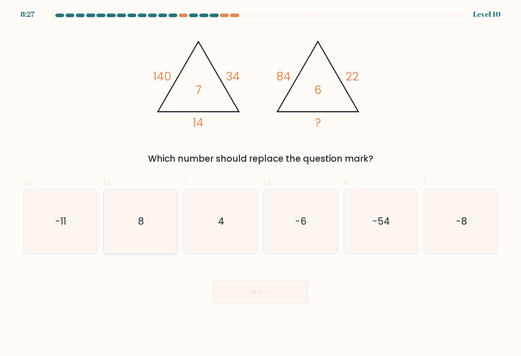
drag, startPoint x: 147, startPoint y: 218, endPoint x: 152, endPoint y: 219, distance: 5.3
click at [145, 218] on icon "8" at bounding box center [140, 222] width 64 height 64
click at [260, 183] on input "b. 8" at bounding box center [260, 180] width 0 height 5
radio input "true"
click at [244, 285] on button "Next" at bounding box center [260, 291] width 95 height 23
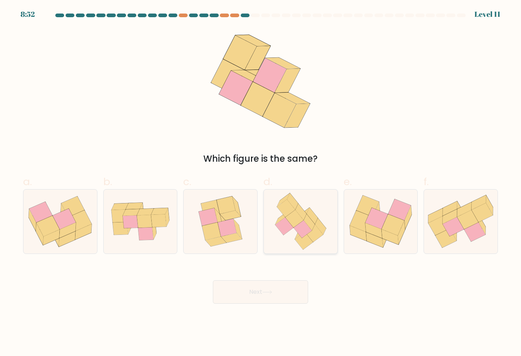
click at [302, 200] on icon at bounding box center [300, 222] width 62 height 64
click at [261, 183] on input "d." at bounding box center [260, 180] width 0 height 5
radio input "true"
click at [285, 288] on button "Next" at bounding box center [260, 291] width 95 height 23
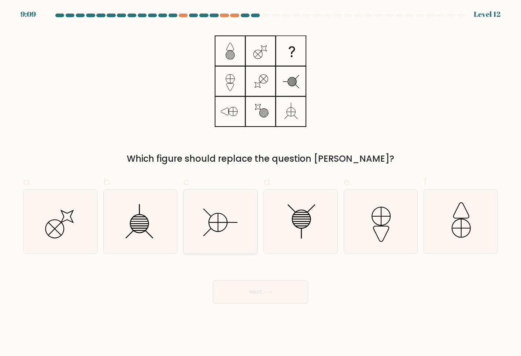
click at [239, 232] on icon at bounding box center [220, 222] width 64 height 64
click at [260, 183] on input "c." at bounding box center [260, 180] width 0 height 5
radio input "true"
click at [286, 288] on button "Next" at bounding box center [260, 291] width 95 height 23
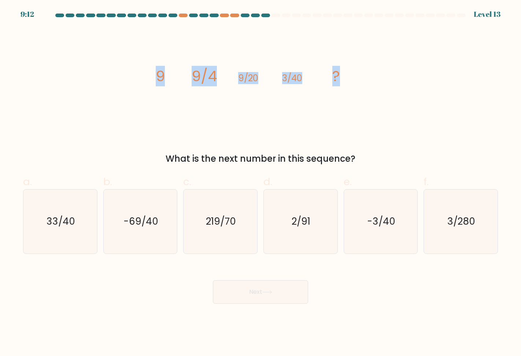
drag, startPoint x: 165, startPoint y: 78, endPoint x: 372, endPoint y: 71, distance: 207.0
click at [372, 71] on div "image/svg+xml 9 9/4 9/20 3/40 ? What is the next number in this sequence?" at bounding box center [260, 97] width 483 height 138
drag, startPoint x: 301, startPoint y: 77, endPoint x: 160, endPoint y: 78, distance: 141.7
click at [160, 78] on tspan "9" at bounding box center [160, 76] width 9 height 21
click at [269, 118] on icon "image/svg+xml 9 9/4 9/20 3/40 ?" at bounding box center [260, 81] width 220 height 107
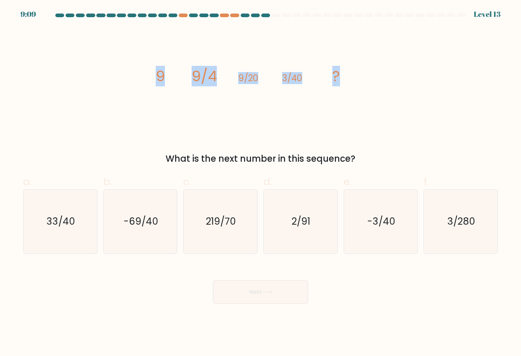
click at [289, 91] on icon "image/svg+xml 9 9/4 9/20 3/40 ?" at bounding box center [260, 81] width 220 height 107
drag, startPoint x: 472, startPoint y: 243, endPoint x: 466, endPoint y: 244, distance: 5.7
click at [471, 243] on icon "3/280" at bounding box center [460, 222] width 64 height 64
click at [261, 183] on input "f. 3/280" at bounding box center [260, 180] width 0 height 5
radio input "true"
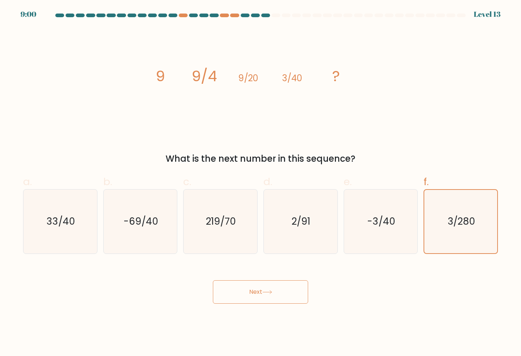
click at [292, 286] on button "Next" at bounding box center [260, 291] width 95 height 23
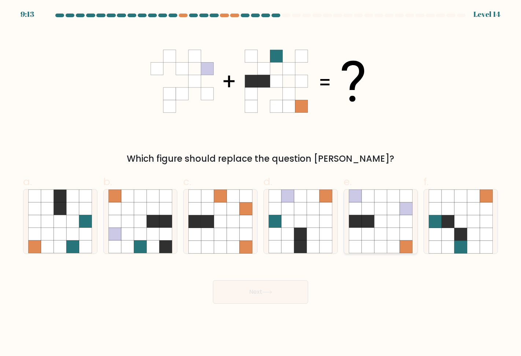
click at [385, 228] on icon at bounding box center [380, 221] width 13 height 13
click at [261, 183] on input "e." at bounding box center [260, 180] width 0 height 5
radio input "true"
click at [286, 291] on button "Next" at bounding box center [260, 291] width 95 height 23
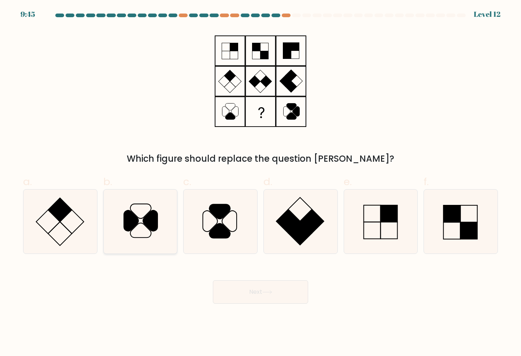
click at [144, 228] on icon at bounding box center [140, 222] width 64 height 64
click at [260, 183] on input "b." at bounding box center [260, 180] width 0 height 5
radio input "true"
click at [236, 288] on button "Next" at bounding box center [260, 291] width 95 height 23
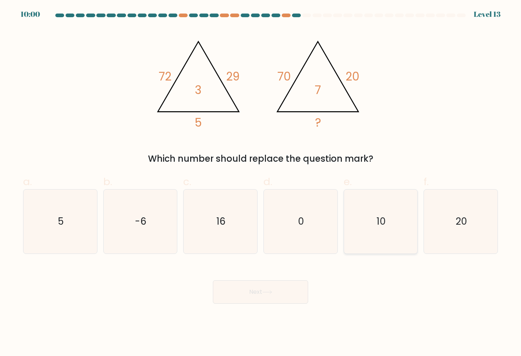
click at [372, 242] on icon "10" at bounding box center [381, 222] width 64 height 64
click at [261, 183] on input "e. 10" at bounding box center [260, 180] width 0 height 5
radio input "true"
click at [284, 288] on button "Next" at bounding box center [260, 291] width 95 height 23
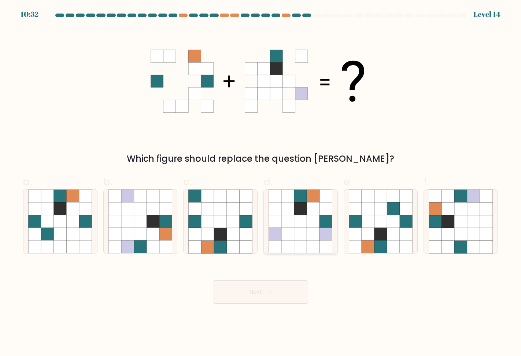
click at [310, 238] on icon at bounding box center [313, 234] width 13 height 13
click at [261, 183] on input "d." at bounding box center [260, 180] width 0 height 5
radio input "true"
click at [286, 292] on button "Next" at bounding box center [260, 291] width 95 height 23
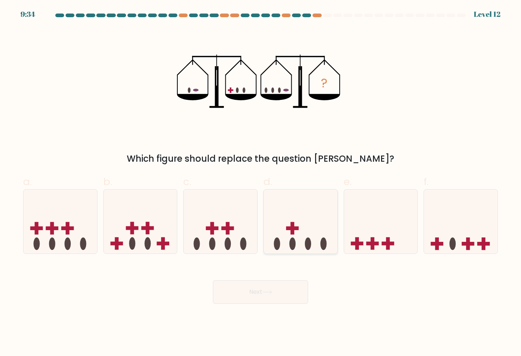
click at [303, 238] on icon at bounding box center [301, 221] width 74 height 61
click at [261, 183] on input "d." at bounding box center [260, 180] width 0 height 5
radio input "true"
click at [282, 291] on button "Next" at bounding box center [260, 291] width 95 height 23
drag, startPoint x: 291, startPoint y: 297, endPoint x: 350, endPoint y: 293, distance: 59.4
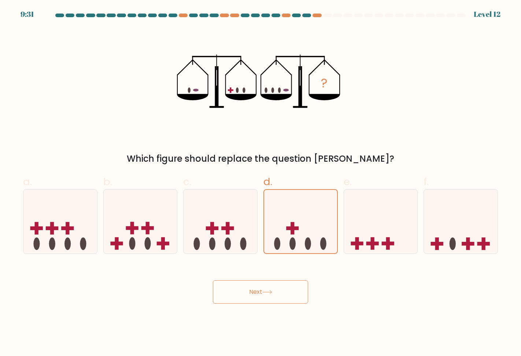
click at [290, 297] on button "Next" at bounding box center [260, 291] width 95 height 23
drag, startPoint x: 359, startPoint y: 297, endPoint x: 314, endPoint y: 291, distance: 45.4
click at [360, 297] on div "Next" at bounding box center [260, 283] width 483 height 41
click at [272, 291] on icon at bounding box center [267, 292] width 10 height 4
click at [375, 291] on div "Next" at bounding box center [260, 283] width 483 height 41
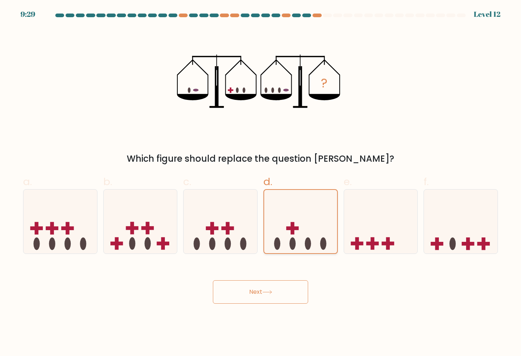
click at [303, 234] on icon at bounding box center [300, 221] width 73 height 60
click at [261, 183] on input "d." at bounding box center [260, 180] width 0 height 5
click at [357, 288] on div "Next" at bounding box center [260, 283] width 483 height 41
click at [57, 252] on div at bounding box center [60, 221] width 74 height 64
click at [260, 183] on input "a." at bounding box center [260, 180] width 0 height 5
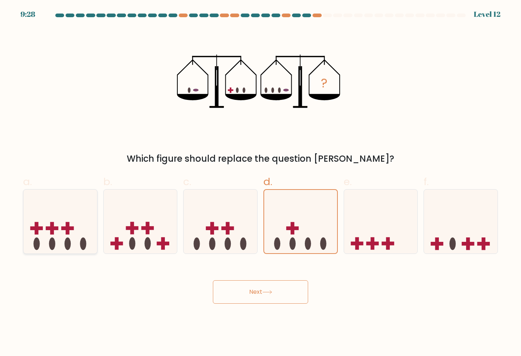
radio input "true"
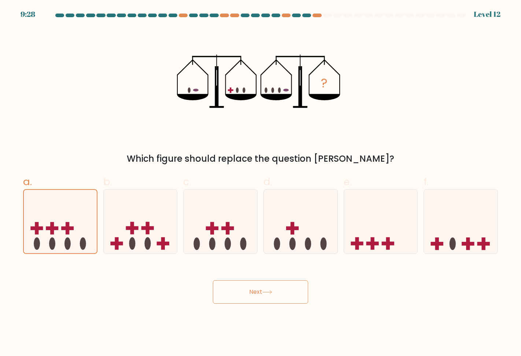
click at [256, 290] on button "Next" at bounding box center [260, 291] width 95 height 23
click at [293, 239] on ellipse at bounding box center [292, 244] width 6 height 12
click at [261, 183] on input "d." at bounding box center [260, 180] width 0 height 5
radio input "true"
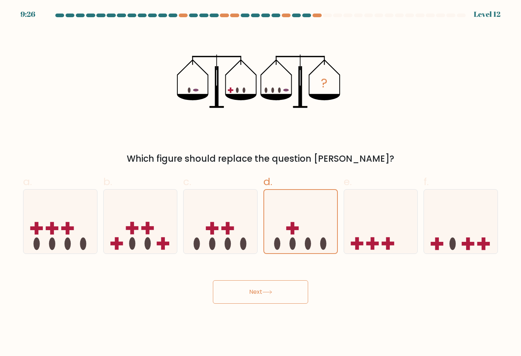
click at [288, 294] on button "Next" at bounding box center [260, 291] width 95 height 23
click at [336, 292] on div "Next" at bounding box center [260, 283] width 483 height 41
click at [245, 239] on ellipse at bounding box center [243, 244] width 6 height 12
click at [260, 183] on input "c." at bounding box center [260, 180] width 0 height 5
radio input "true"
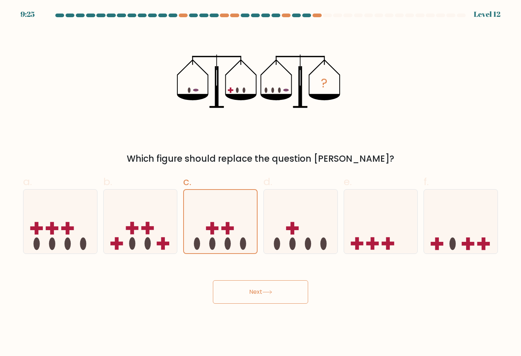
click at [272, 295] on button "Next" at bounding box center [260, 291] width 95 height 23
click at [288, 226] on icon at bounding box center [301, 221] width 74 height 61
click at [261, 183] on input "d." at bounding box center [260, 180] width 0 height 5
radio input "true"
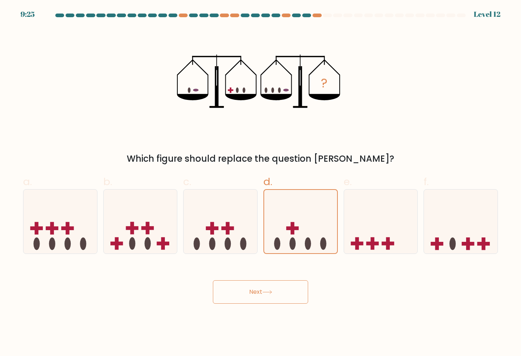
drag, startPoint x: 291, startPoint y: 279, endPoint x: 304, endPoint y: 271, distance: 14.4
click at [291, 279] on div "Next" at bounding box center [260, 283] width 483 height 41
click at [361, 246] on icon at bounding box center [381, 221] width 74 height 61
click at [261, 183] on input "e." at bounding box center [260, 180] width 0 height 5
radio input "true"
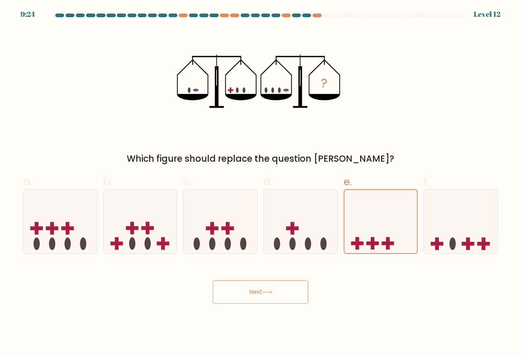
drag, startPoint x: 306, startPoint y: 290, endPoint x: 340, endPoint y: 251, distance: 52.4
click at [306, 290] on button "Next" at bounding box center [260, 291] width 95 height 23
click at [383, 238] on icon at bounding box center [380, 221] width 73 height 60
click at [261, 183] on input "e." at bounding box center [260, 180] width 0 height 5
click at [278, 290] on button "Next" at bounding box center [260, 291] width 95 height 23
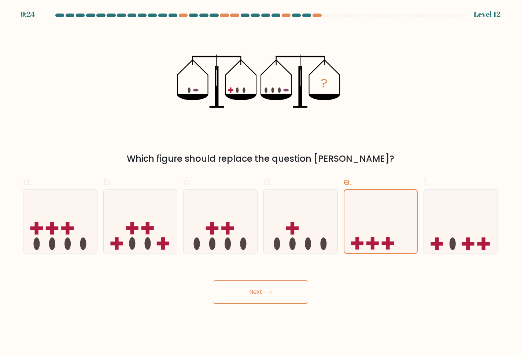
click at [277, 290] on button "Next" at bounding box center [260, 291] width 95 height 23
drag, startPoint x: 329, startPoint y: 285, endPoint x: 346, endPoint y: 249, distance: 40.0
click at [331, 285] on div "Next" at bounding box center [260, 283] width 483 height 41
click at [313, 210] on icon at bounding box center [301, 221] width 74 height 61
click at [261, 183] on input "d." at bounding box center [260, 180] width 0 height 5
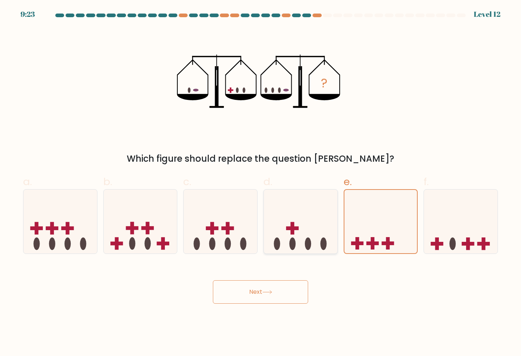
radio input "true"
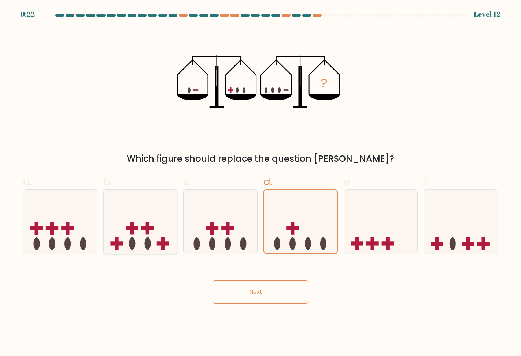
click at [142, 224] on icon at bounding box center [141, 221] width 74 height 61
click at [260, 183] on input "b." at bounding box center [260, 180] width 0 height 5
radio input "true"
click at [295, 242] on ellipse at bounding box center [292, 244] width 6 height 12
click at [261, 183] on input "d." at bounding box center [260, 180] width 0 height 5
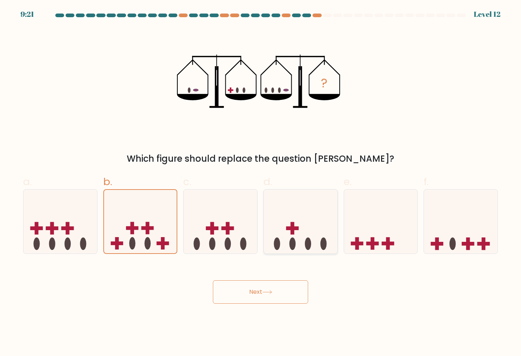
radio input "true"
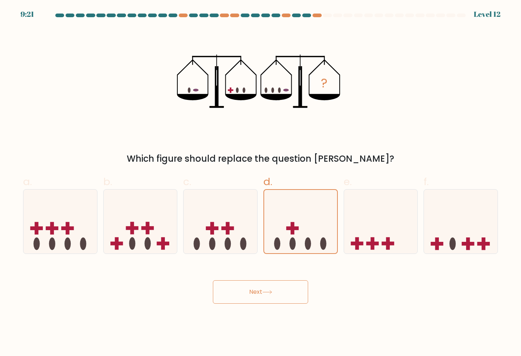
click at [303, 285] on button "Next" at bounding box center [260, 291] width 95 height 23
click at [291, 294] on button "Next" at bounding box center [260, 291] width 95 height 23
click at [240, 296] on button "Next" at bounding box center [260, 291] width 95 height 23
click at [252, 292] on button "Next" at bounding box center [260, 291] width 95 height 23
drag, startPoint x: 392, startPoint y: 241, endPoint x: 385, endPoint y: 238, distance: 7.9
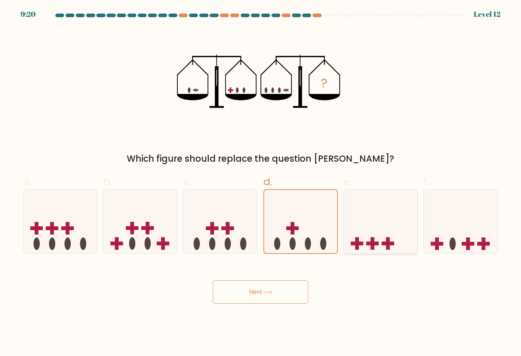
click at [391, 240] on icon at bounding box center [381, 221] width 74 height 61
click at [261, 183] on input "e." at bounding box center [260, 180] width 0 height 5
radio input "true"
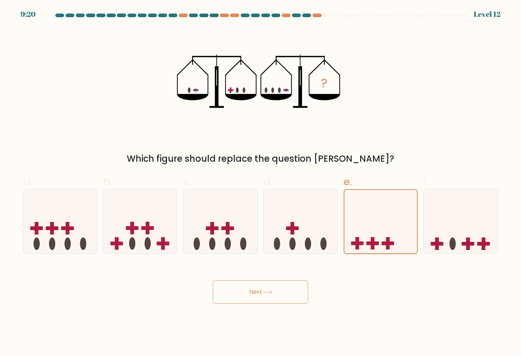
click at [385, 238] on icon at bounding box center [380, 221] width 73 height 60
click at [261, 183] on input "e." at bounding box center [260, 180] width 0 height 5
click at [316, 216] on icon at bounding box center [301, 221] width 74 height 61
click at [261, 183] on input "d." at bounding box center [260, 180] width 0 height 5
radio input "true"
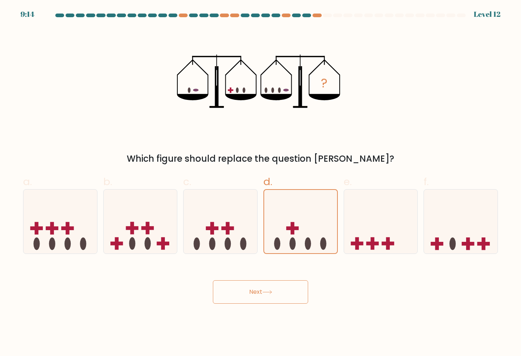
click at [280, 282] on button "Next" at bounding box center [260, 291] width 95 height 23
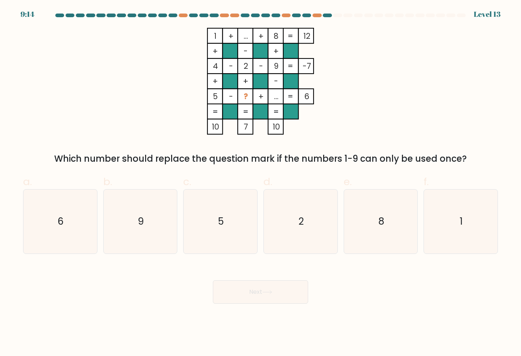
click at [276, 292] on button "Next" at bounding box center [260, 291] width 95 height 23
click at [293, 219] on icon "2" at bounding box center [300, 222] width 64 height 64
click at [261, 183] on input "d. 2" at bounding box center [260, 180] width 0 height 5
radio input "true"
drag, startPoint x: 293, startPoint y: 219, endPoint x: 298, endPoint y: 235, distance: 17.3
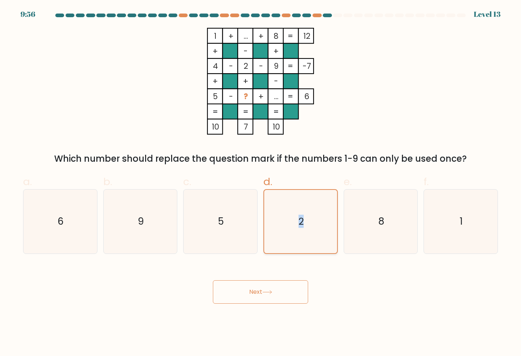
click at [297, 239] on icon "2" at bounding box center [300, 221] width 63 height 63
click at [261, 183] on input "d. 2" at bounding box center [260, 180] width 0 height 5
click at [303, 226] on text "2" at bounding box center [300, 221] width 5 height 13
click at [261, 183] on input "d. 2" at bounding box center [260, 180] width 0 height 5
click at [253, 223] on div "5" at bounding box center [220, 221] width 74 height 64
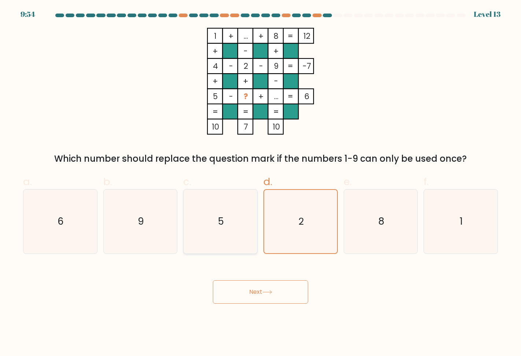
click at [260, 183] on input "c. 5" at bounding box center [260, 180] width 0 height 5
radio input "true"
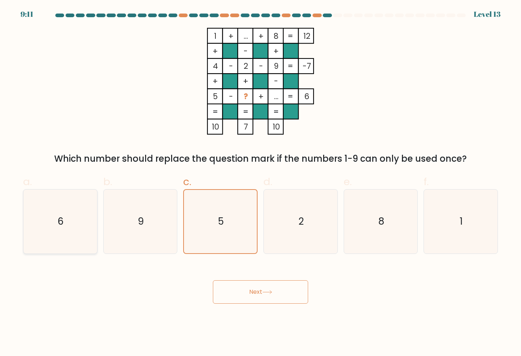
click at [70, 237] on icon "6" at bounding box center [60, 222] width 64 height 64
click at [260, 183] on input "a. 6" at bounding box center [260, 180] width 0 height 5
radio input "true"
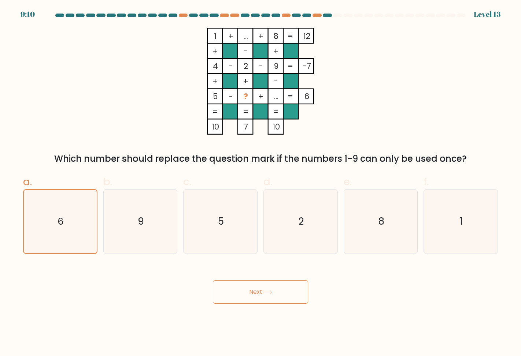
click at [272, 290] on icon at bounding box center [267, 292] width 10 height 4
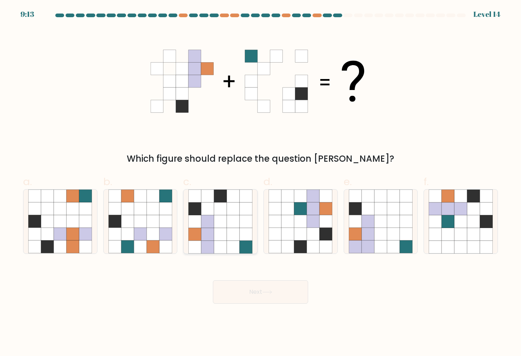
click at [235, 211] on icon at bounding box center [233, 208] width 13 height 13
click at [260, 183] on input "c." at bounding box center [260, 180] width 0 height 5
radio input "true"
click at [271, 291] on icon at bounding box center [267, 292] width 10 height 4
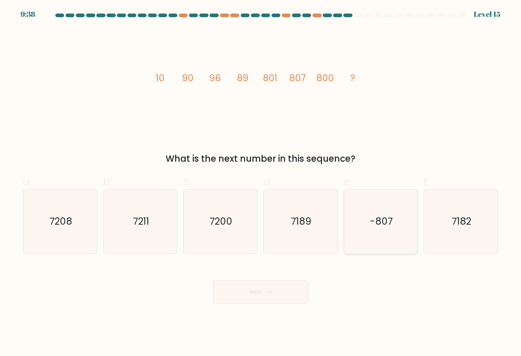
click at [384, 227] on text "-807" at bounding box center [381, 221] width 23 height 13
click at [381, 280] on div "Next" at bounding box center [260, 283] width 483 height 41
click at [372, 248] on icon "-807" at bounding box center [381, 222] width 64 height 64
click at [261, 183] on input "e. -807" at bounding box center [260, 180] width 0 height 5
radio input "true"
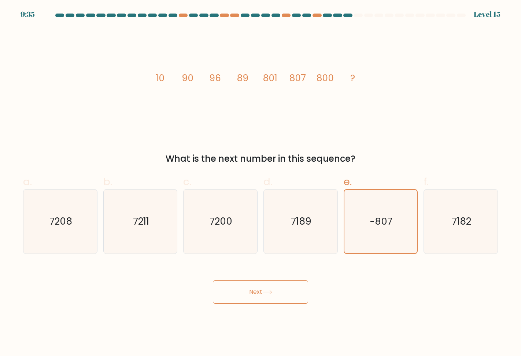
click at [275, 295] on button "Next" at bounding box center [260, 291] width 95 height 23
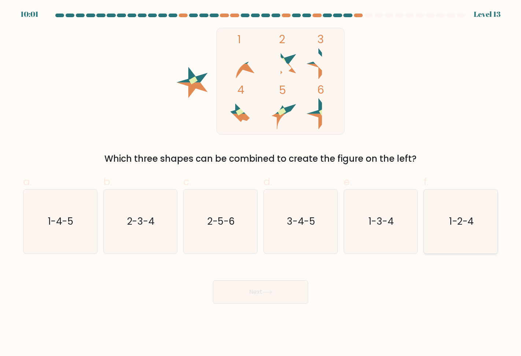
click at [466, 230] on icon "1-2-4" at bounding box center [460, 222] width 64 height 64
click at [261, 183] on input "f. 1-2-4" at bounding box center [260, 180] width 0 height 5
radio input "true"
click at [277, 290] on button "Next" at bounding box center [260, 291] width 95 height 23
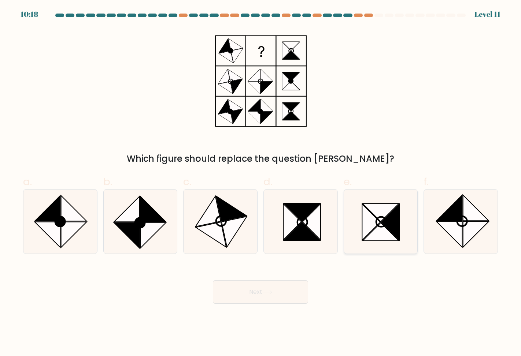
click at [377, 236] on icon at bounding box center [380, 232] width 36 height 18
click at [261, 183] on input "e." at bounding box center [260, 180] width 0 height 5
radio input "true"
click at [289, 287] on button "Next" at bounding box center [260, 291] width 95 height 23
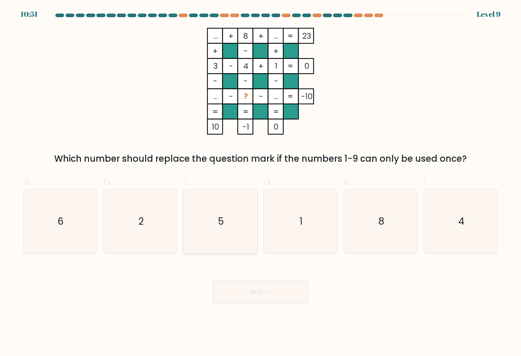
click at [240, 231] on icon "5" at bounding box center [220, 222] width 64 height 64
click at [260, 183] on input "c. 5" at bounding box center [260, 180] width 0 height 5
radio input "true"
click at [278, 293] on button "Next" at bounding box center [260, 291] width 95 height 23
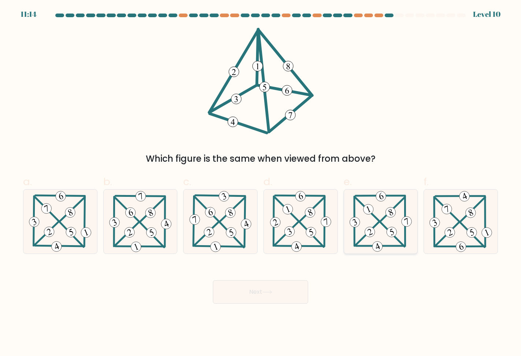
click at [370, 234] on icon at bounding box center [369, 232] width 5 height 7
click at [261, 183] on input "e." at bounding box center [260, 180] width 0 height 5
radio input "true"
click at [288, 287] on button "Next" at bounding box center [260, 291] width 95 height 23
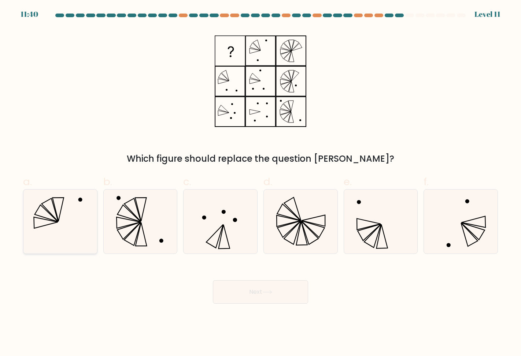
click at [60, 230] on icon at bounding box center [60, 222] width 64 height 64
click at [260, 183] on input "a." at bounding box center [260, 180] width 0 height 5
radio input "true"
click at [289, 295] on button "Next" at bounding box center [260, 291] width 95 height 23
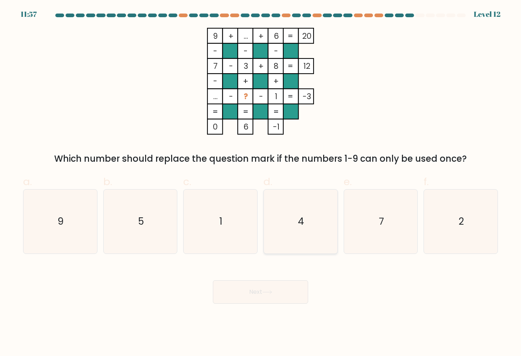
click at [296, 216] on icon "4" at bounding box center [300, 222] width 64 height 64
click at [261, 183] on input "d. 4" at bounding box center [260, 180] width 0 height 5
radio input "true"
click at [279, 289] on button "Next" at bounding box center [260, 291] width 95 height 23
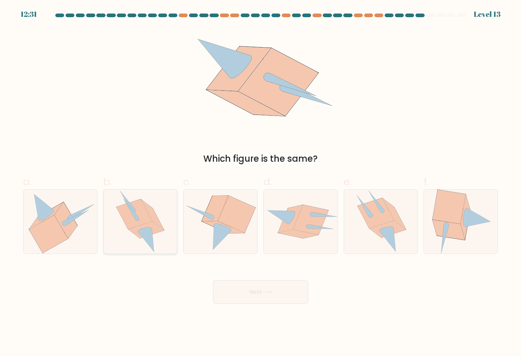
click at [160, 243] on icon at bounding box center [140, 222] width 48 height 64
click at [260, 183] on input "b." at bounding box center [260, 180] width 0 height 5
radio input "true"
click at [267, 291] on icon at bounding box center [267, 292] width 10 height 4
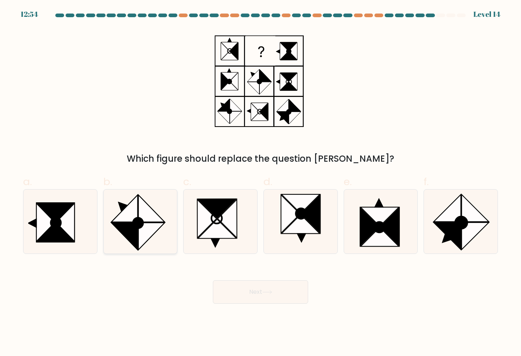
click at [132, 222] on icon at bounding box center [124, 208] width 26 height 27
click at [260, 183] on input "b." at bounding box center [260, 180] width 0 height 5
radio input "true"
click at [268, 290] on button "Next" at bounding box center [260, 291] width 95 height 23
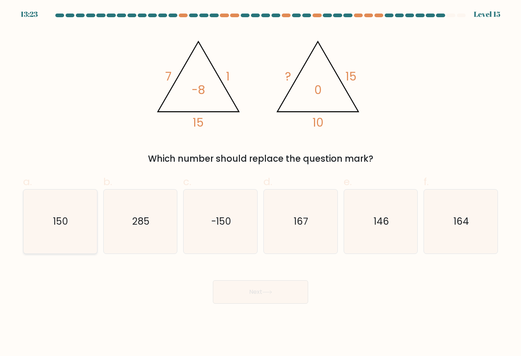
click at [63, 219] on text "150" at bounding box center [60, 221] width 15 height 13
click at [260, 183] on input "a. 150" at bounding box center [260, 180] width 0 height 5
radio input "true"
click at [256, 291] on button "Next" at bounding box center [260, 291] width 95 height 23
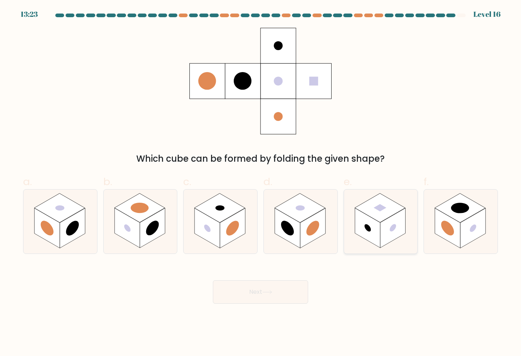
drag, startPoint x: 374, startPoint y: 212, endPoint x: 375, endPoint y: 230, distance: 17.2
click at [374, 212] on rect at bounding box center [379, 208] width 51 height 29
click at [261, 183] on input "e." at bounding box center [260, 180] width 0 height 5
radio input "true"
click at [283, 289] on button "Next" at bounding box center [260, 291] width 95 height 23
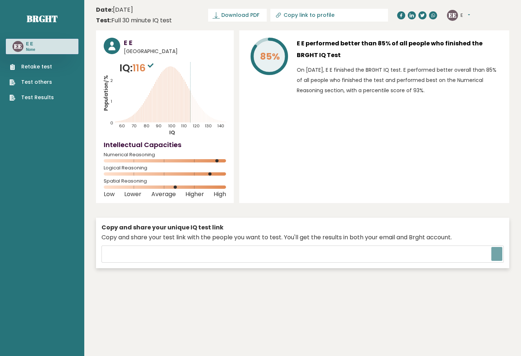
type input "[URL][DOMAIN_NAME]"
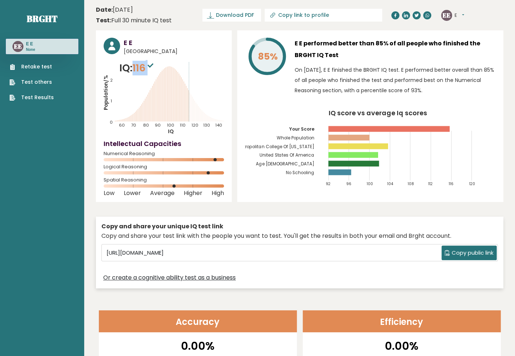
drag, startPoint x: 133, startPoint y: 69, endPoint x: 154, endPoint y: 70, distance: 21.6
click at [154, 70] on p "IQ: 116" at bounding box center [137, 68] width 36 height 15
copy p "116"
click at [183, 22] on header "Date: [DATE] Test: Full 30 minute IQ test Download PDF Downloading... Downloadi…" at bounding box center [299, 15] width 407 height 23
